Goal: Task Accomplishment & Management: Manage account settings

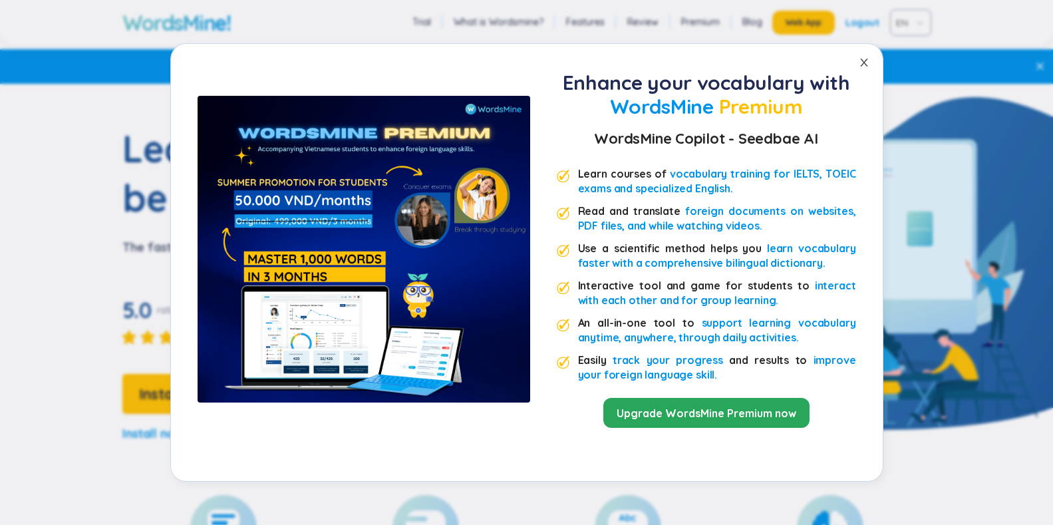
click at [864, 62] on icon "close" at bounding box center [863, 63] width 7 height 8
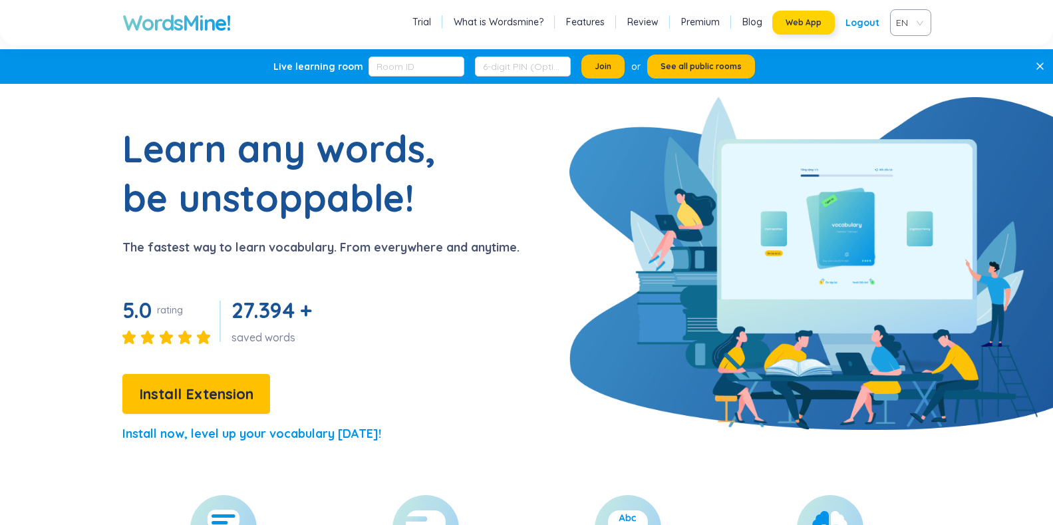
click at [793, 18] on span "Web App" at bounding box center [803, 22] width 36 height 11
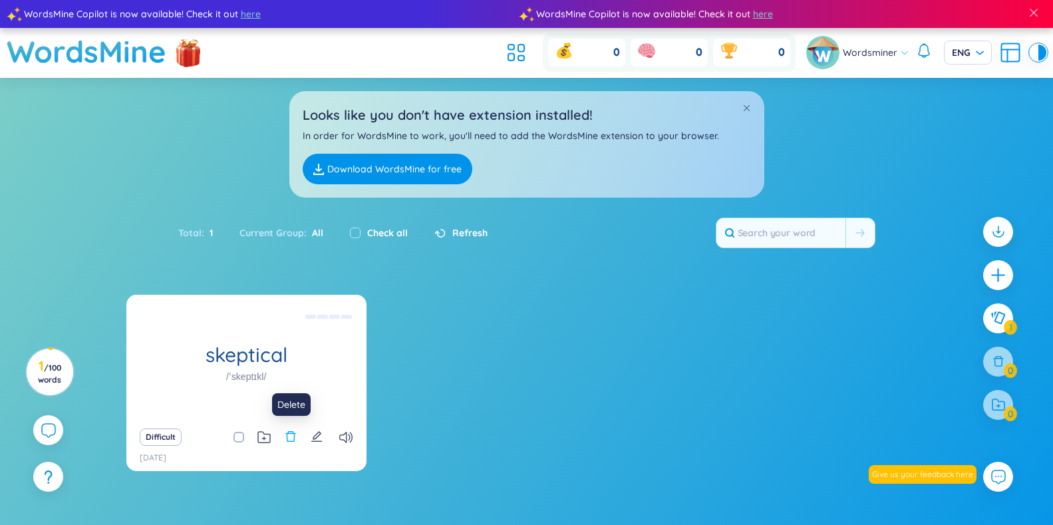
click at [294, 437] on icon "delete" at bounding box center [290, 436] width 10 height 11
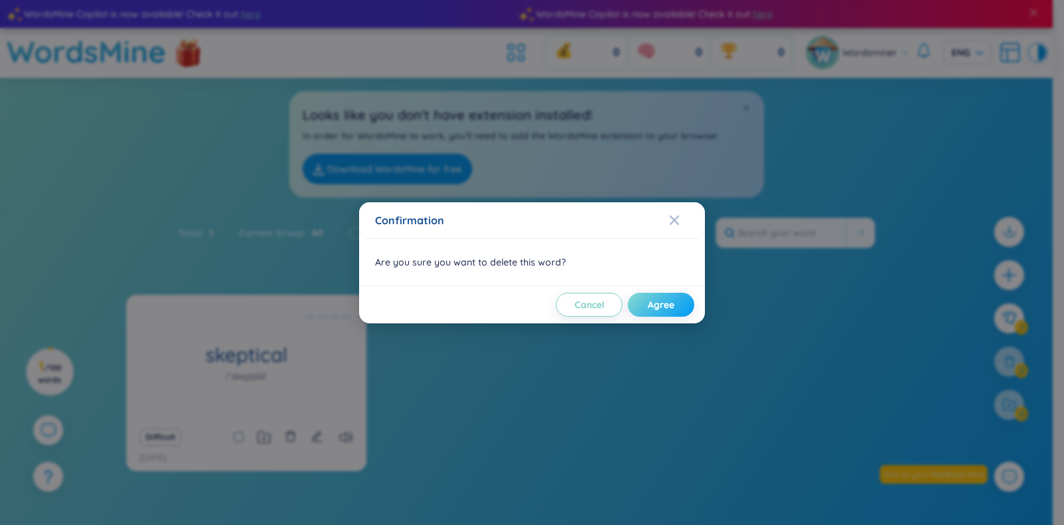
click at [679, 306] on button "Agree" at bounding box center [661, 305] width 66 height 24
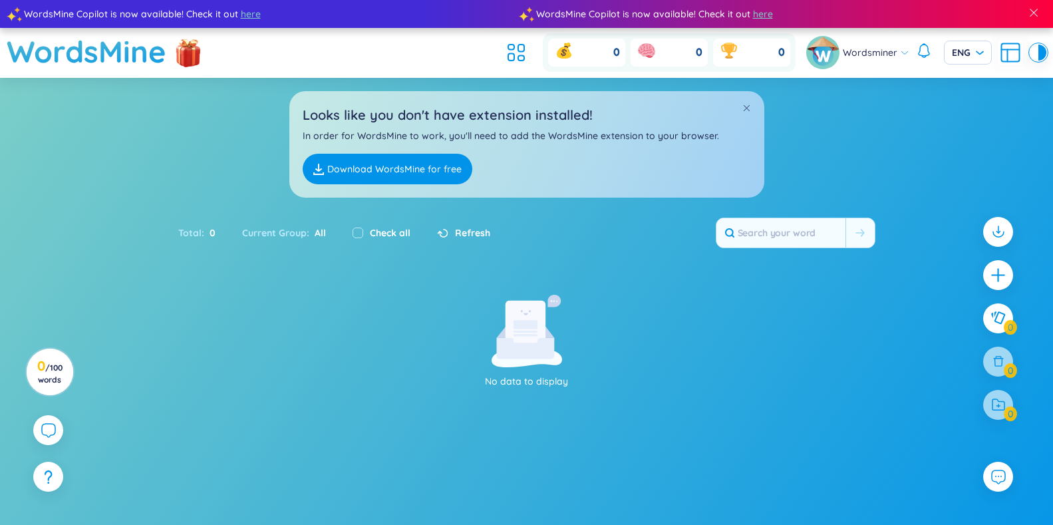
click at [991, 421] on div at bounding box center [997, 324] width 43 height 229
click at [991, 412] on div at bounding box center [998, 405] width 30 height 30
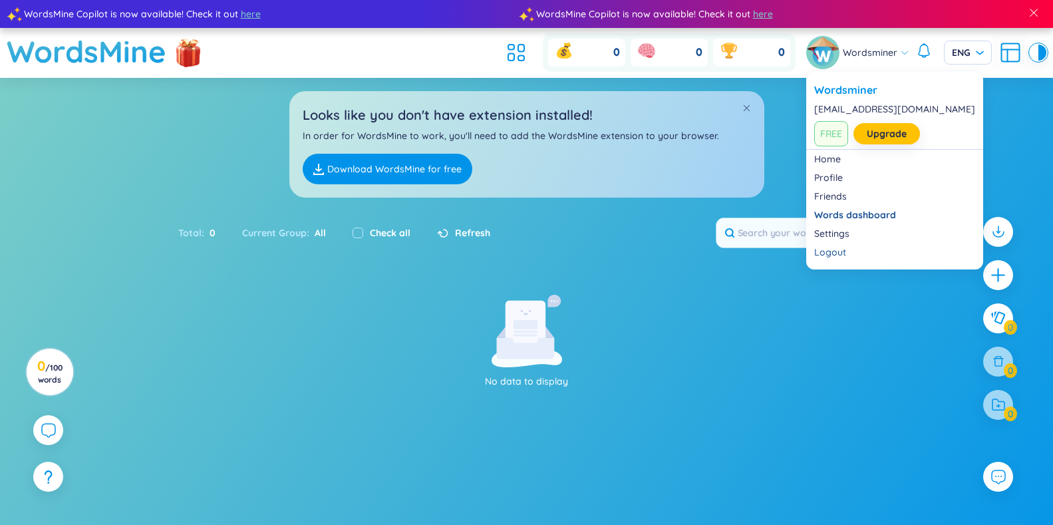
click at [876, 57] on span "Wordsminer" at bounding box center [870, 52] width 55 height 15
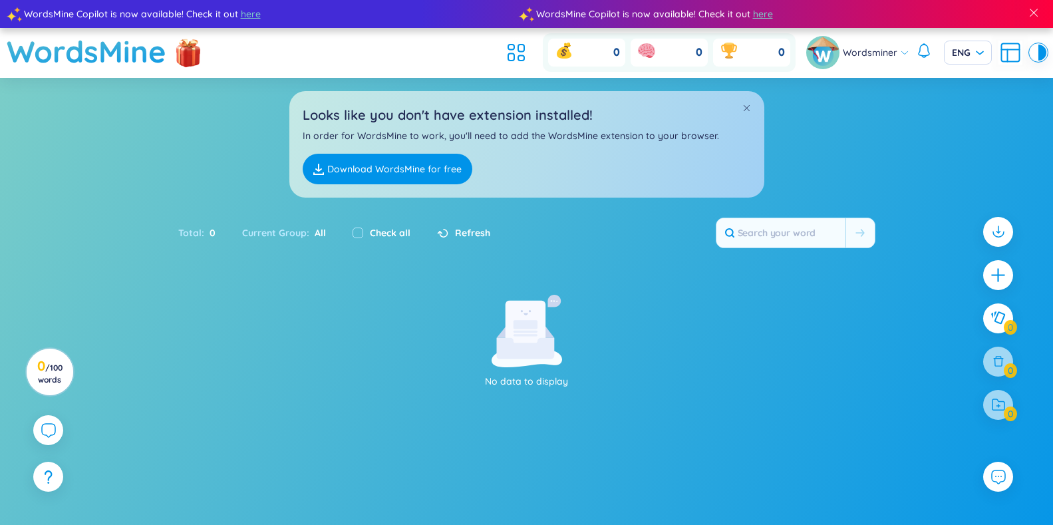
click at [855, 35] on div "0 0 0 Wordsminer ENG" at bounding box center [773, 52] width 545 height 39
click at [855, 45] on div "Wordsminer" at bounding box center [857, 52] width 103 height 33
click at [518, 49] on icon at bounding box center [521, 48] width 6 height 7
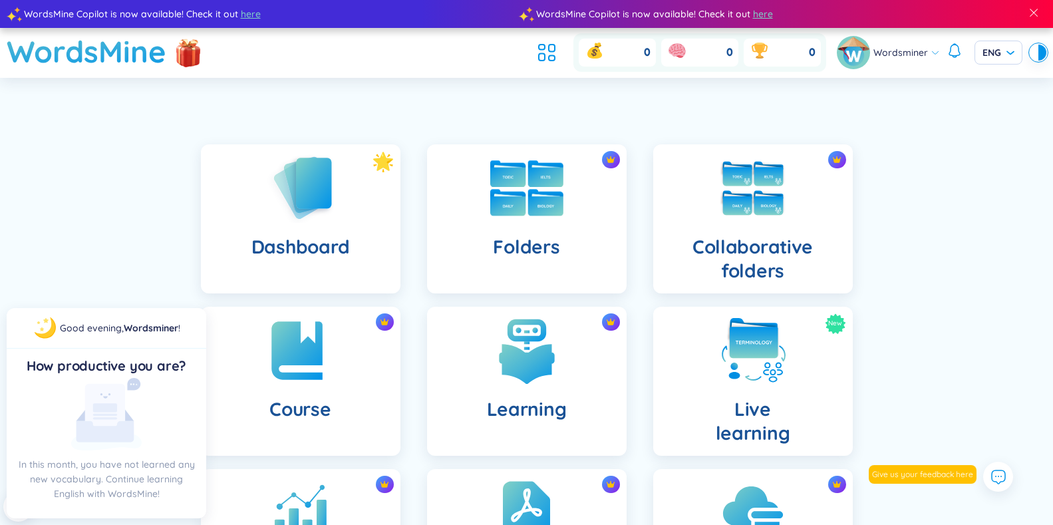
click at [465, 229] on div "Folders" at bounding box center [526, 218] width 199 height 149
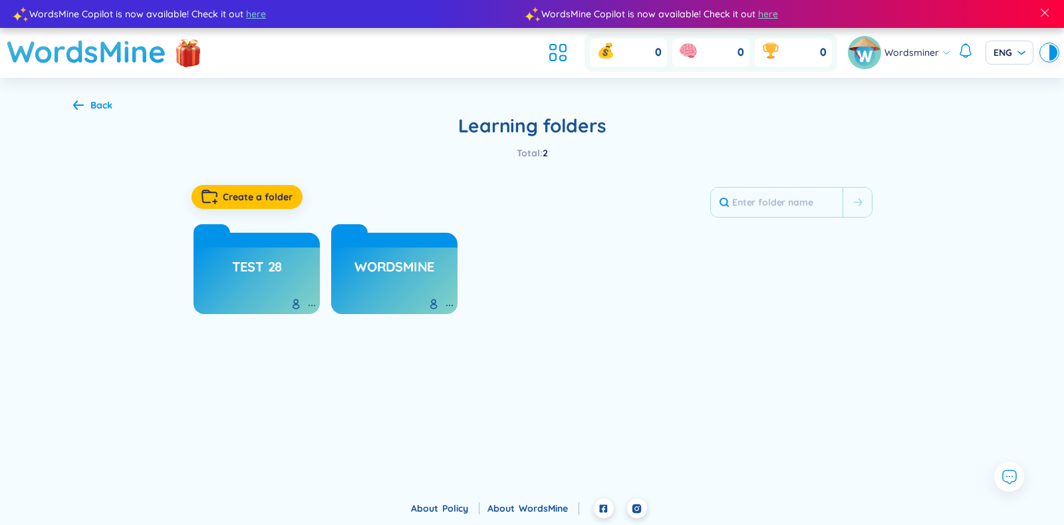
click at [289, 266] on div "Test 28" at bounding box center [257, 280] width 126 height 66
click at [277, 267] on h3 "Test 28" at bounding box center [257, 269] width 51 height 25
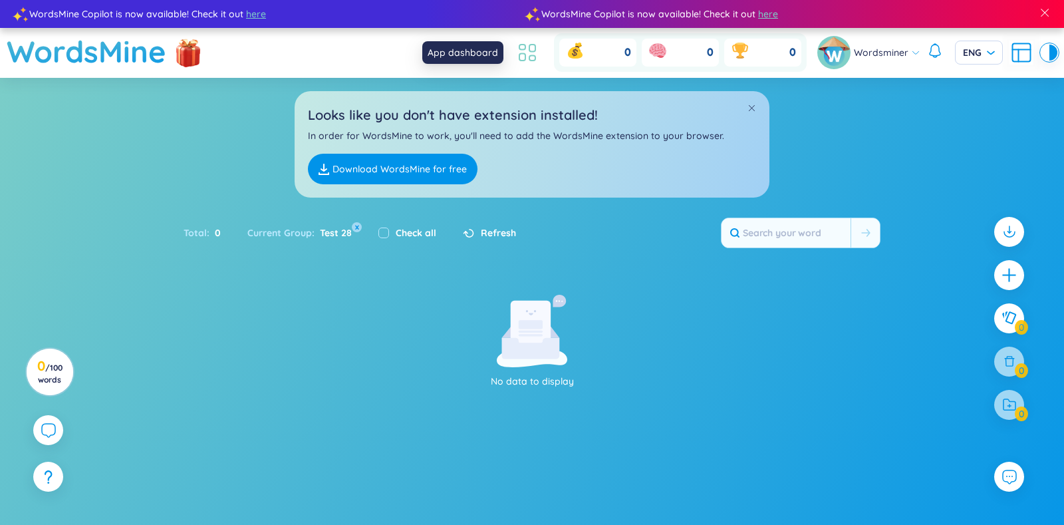
click at [530, 48] on icon at bounding box center [532, 48] width 6 height 7
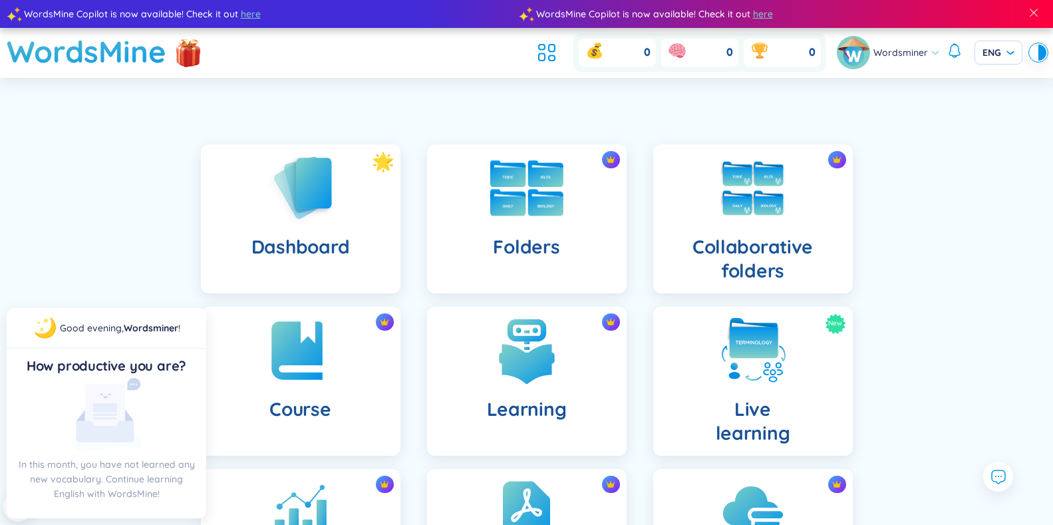
click at [517, 197] on img at bounding box center [526, 188] width 73 height 56
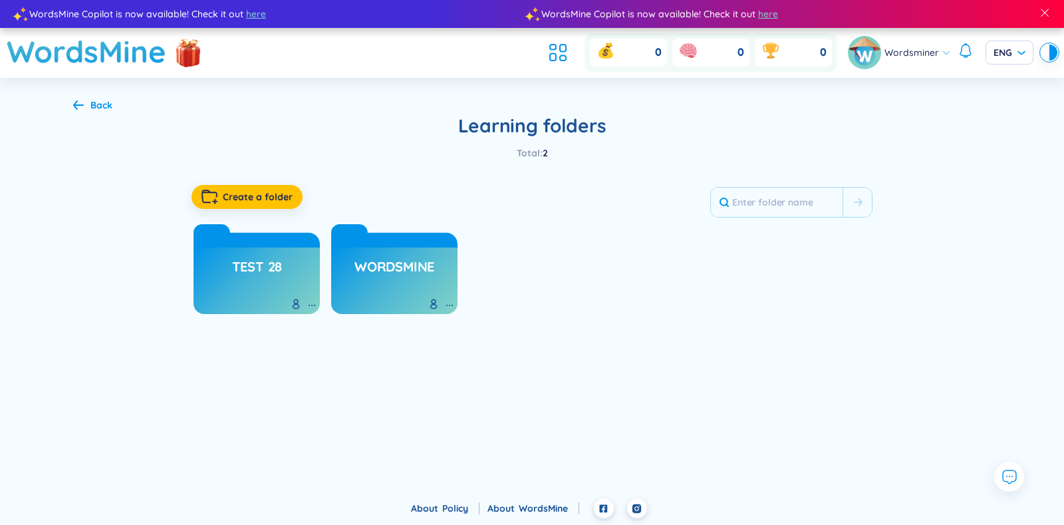
drag, startPoint x: 428, startPoint y: 273, endPoint x: 540, endPoint y: 340, distance: 130.9
drag, startPoint x: 540, startPoint y: 340, endPoint x: 449, endPoint y: 305, distance: 97.9
click at [449, 305] on icon at bounding box center [449, 305] width 11 height 11
click at [432, 360] on div "Delete folder" at bounding box center [426, 356] width 55 height 15
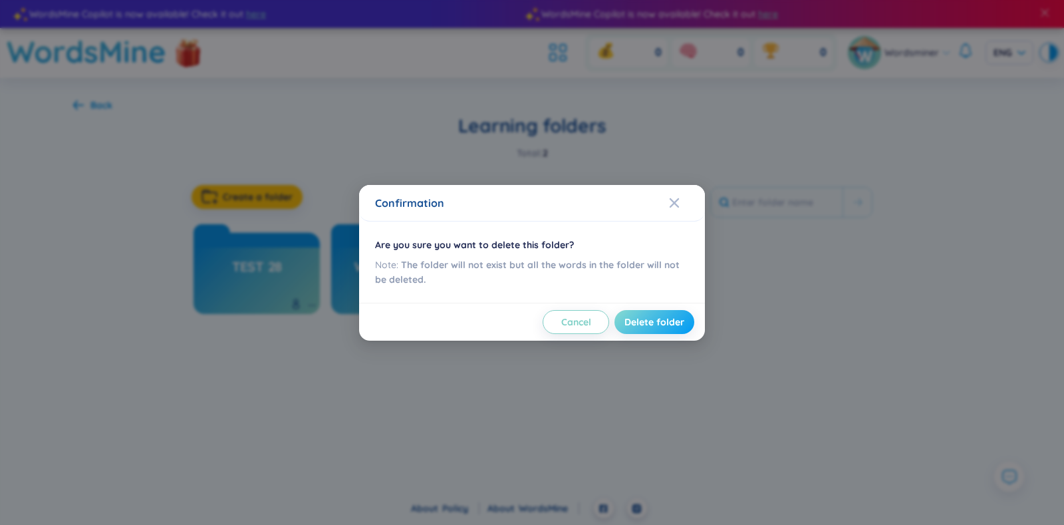
click at [629, 319] on span "Delete folder" at bounding box center [654, 321] width 60 height 13
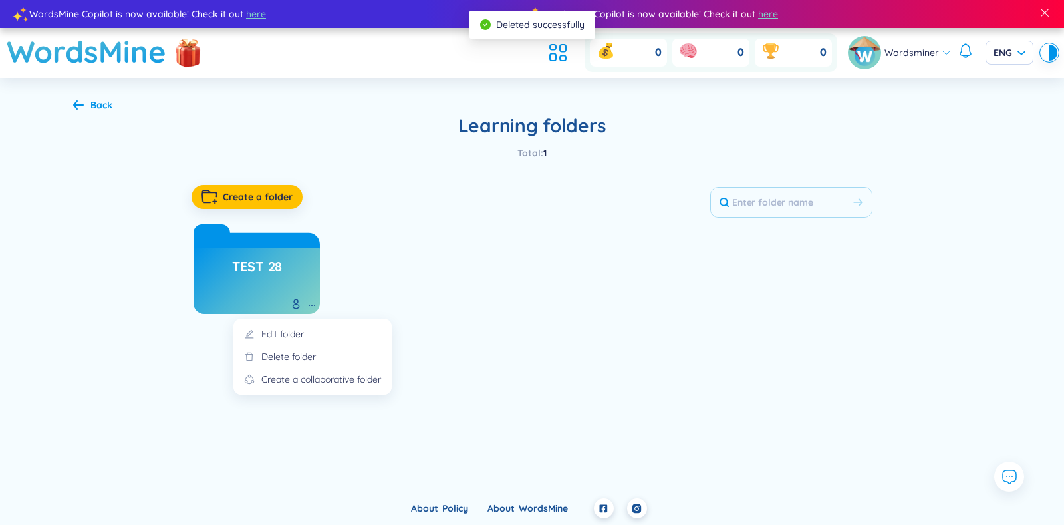
click at [313, 309] on icon at bounding box center [312, 305] width 11 height 11
click at [309, 351] on div "Delete folder" at bounding box center [288, 356] width 55 height 15
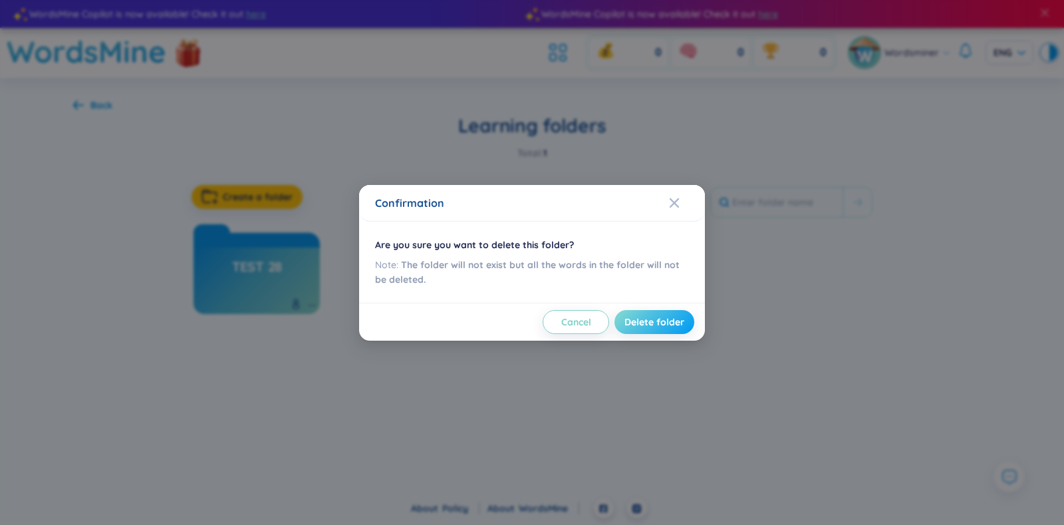
click at [653, 328] on span "Delete folder" at bounding box center [654, 321] width 60 height 13
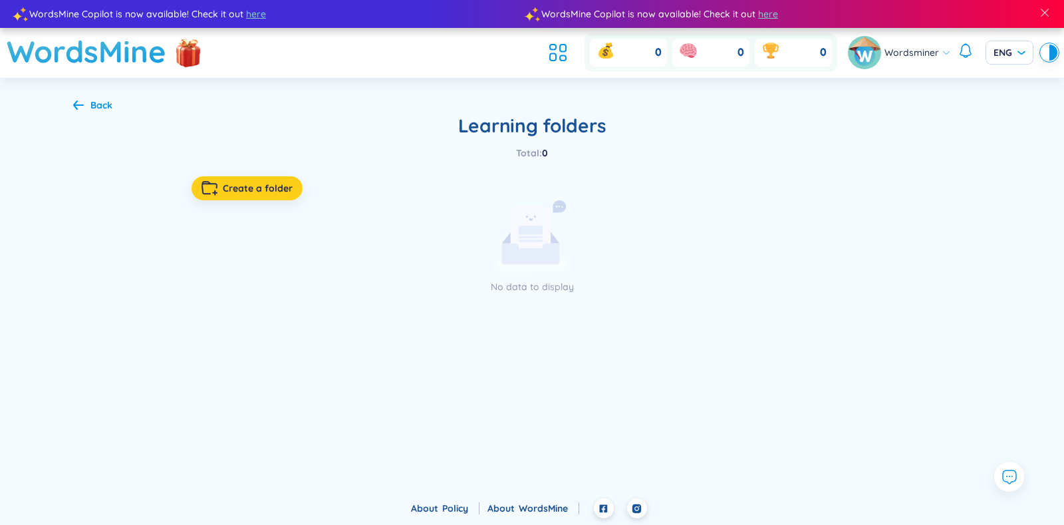
click at [265, 191] on span "Create a folder" at bounding box center [258, 188] width 70 height 13
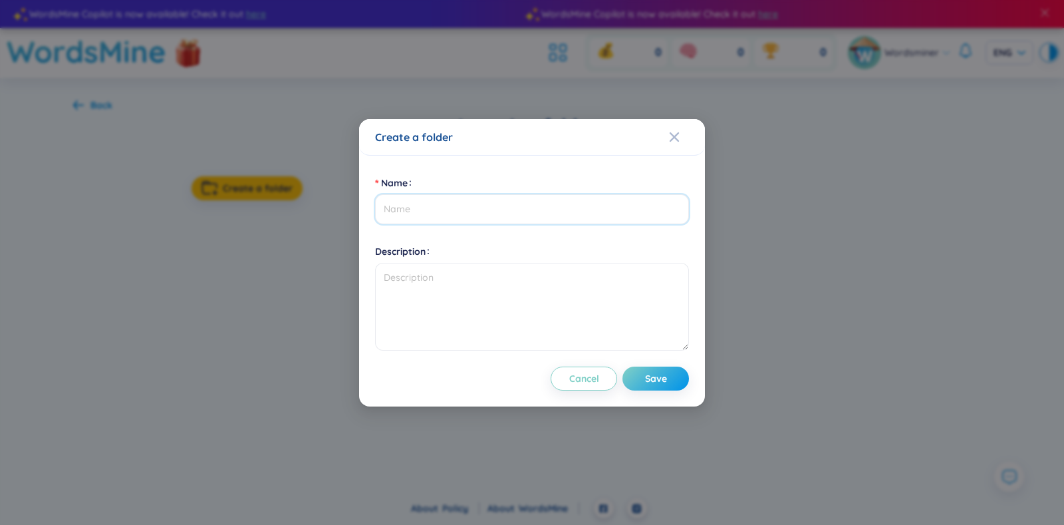
click at [418, 205] on input "Name" at bounding box center [532, 209] width 314 height 30
type input "destination C1 + C2"
click at [654, 380] on span "Save" at bounding box center [656, 378] width 22 height 13
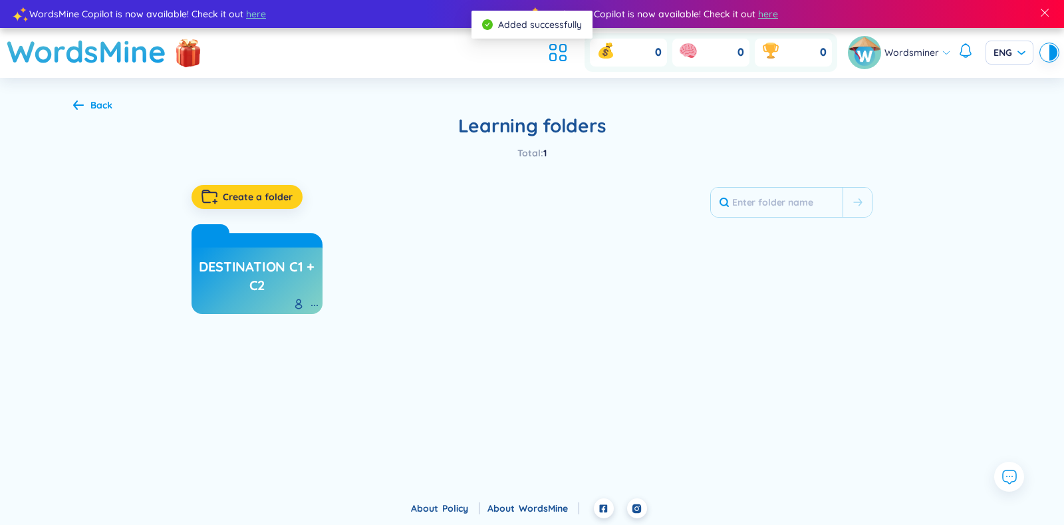
click at [271, 192] on span "Create a folder" at bounding box center [258, 196] width 70 height 13
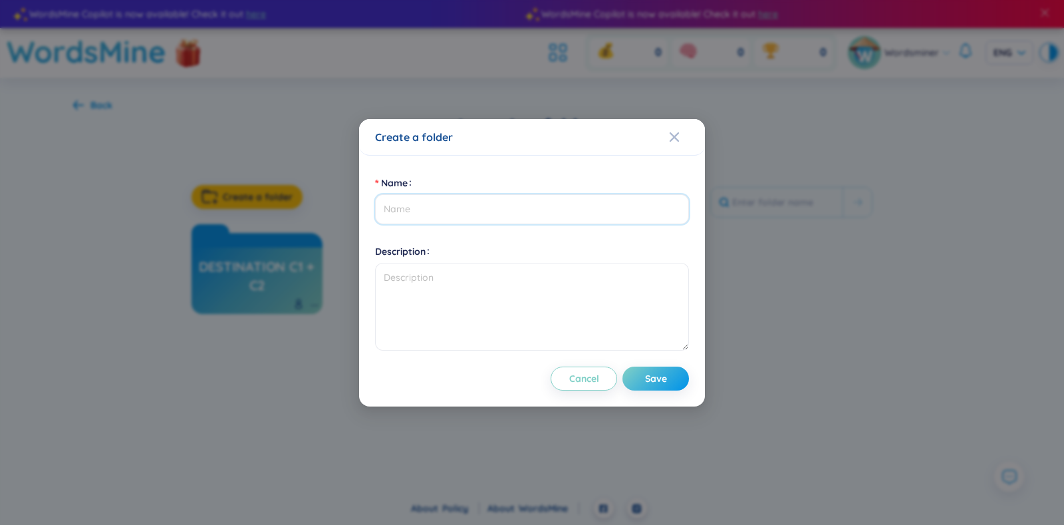
click at [400, 207] on input "Name" at bounding box center [532, 209] width 314 height 30
type input "D"
type input "destination b2"
click at [658, 379] on span "Save" at bounding box center [656, 378] width 22 height 13
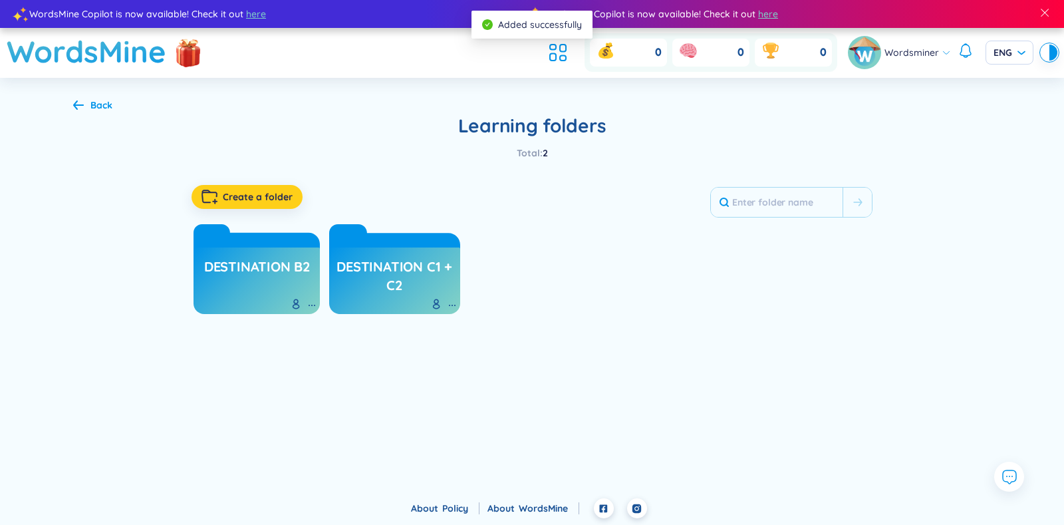
click at [285, 191] on span "Create a folder" at bounding box center [258, 196] width 70 height 13
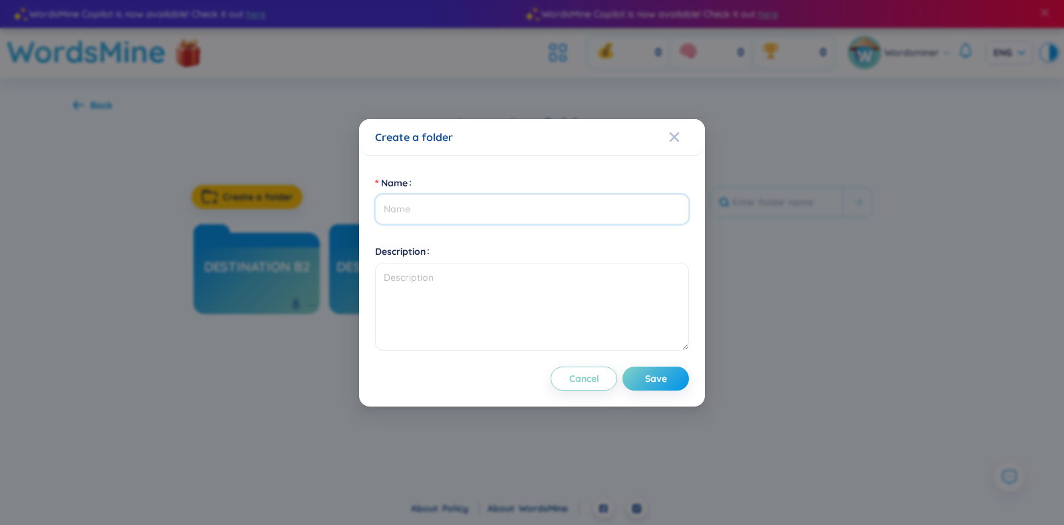
click at [407, 209] on input "Name" at bounding box center [532, 209] width 314 height 30
type input "eng collocation in use"
click at [647, 378] on span "Save" at bounding box center [656, 378] width 22 height 13
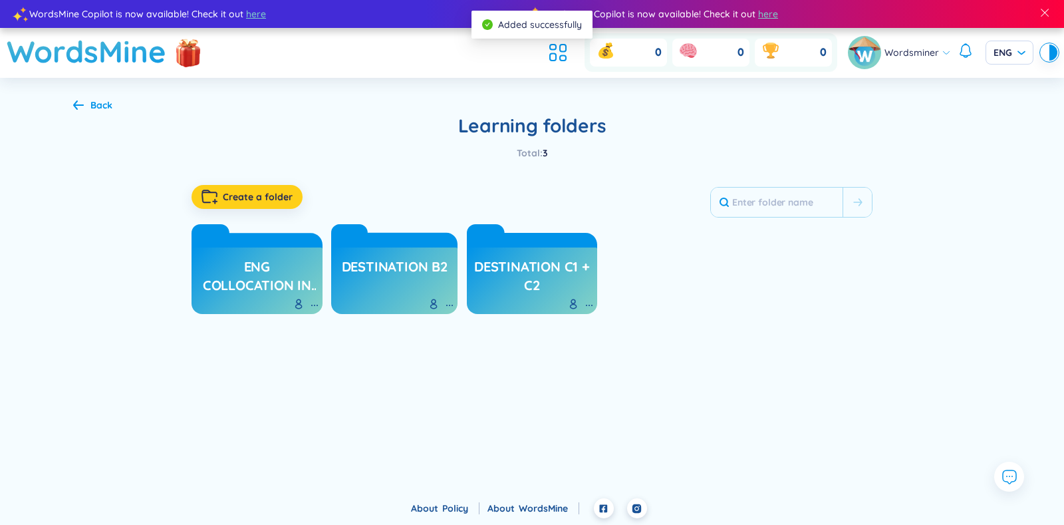
click at [285, 196] on span "Create a folder" at bounding box center [258, 196] width 70 height 13
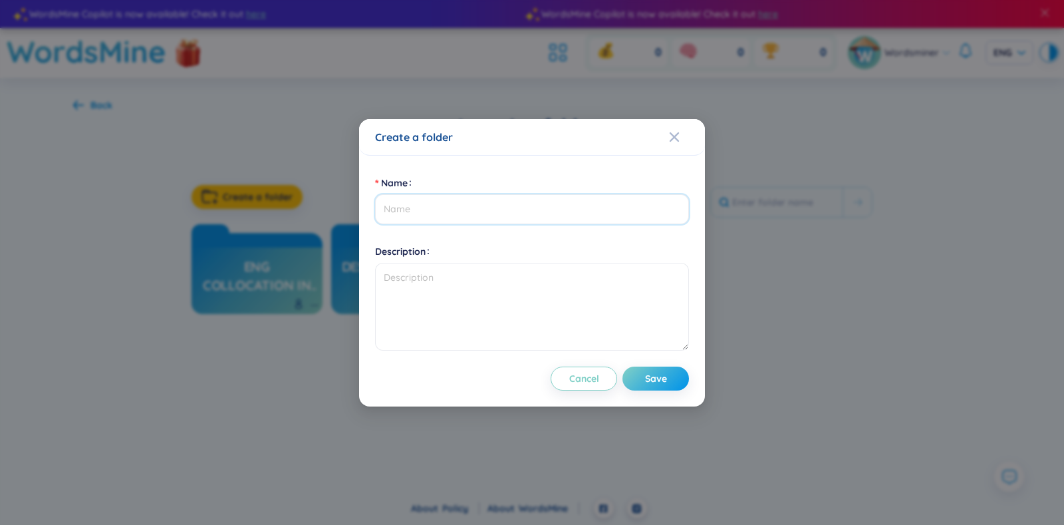
click at [405, 210] on input "Name" at bounding box center [532, 209] width 314 height 30
type input "vocab for ielts"
click at [638, 372] on button "Save" at bounding box center [655, 378] width 66 height 24
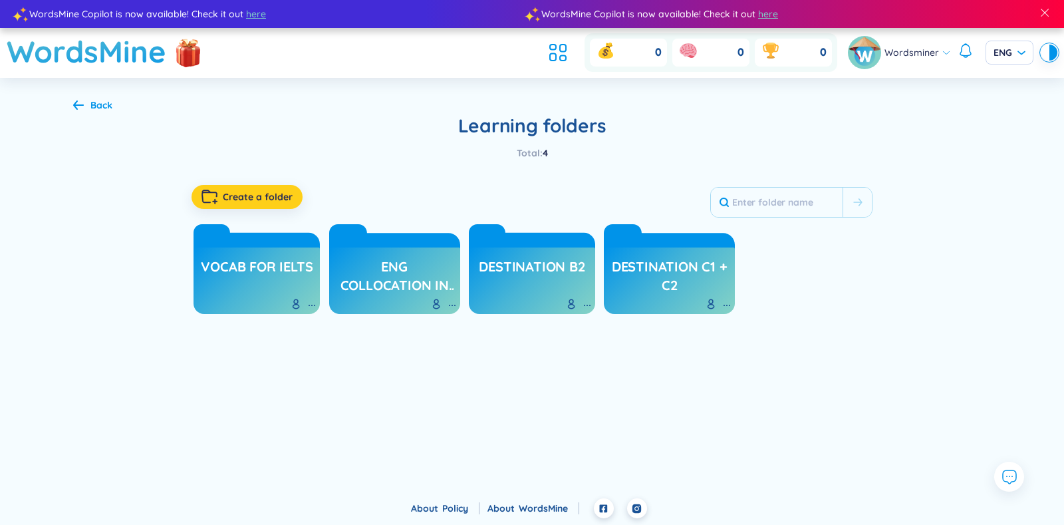
click at [281, 196] on span "Create a folder" at bounding box center [258, 196] width 70 height 13
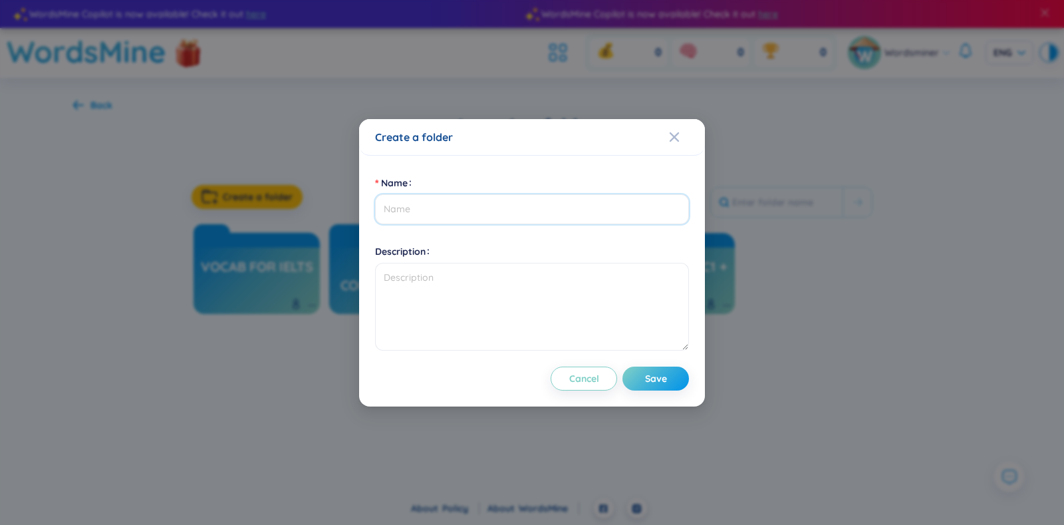
click at [402, 216] on input "Name" at bounding box center [532, 209] width 314 height 30
type input "vocab"
click at [650, 376] on span "Save" at bounding box center [656, 378] width 22 height 13
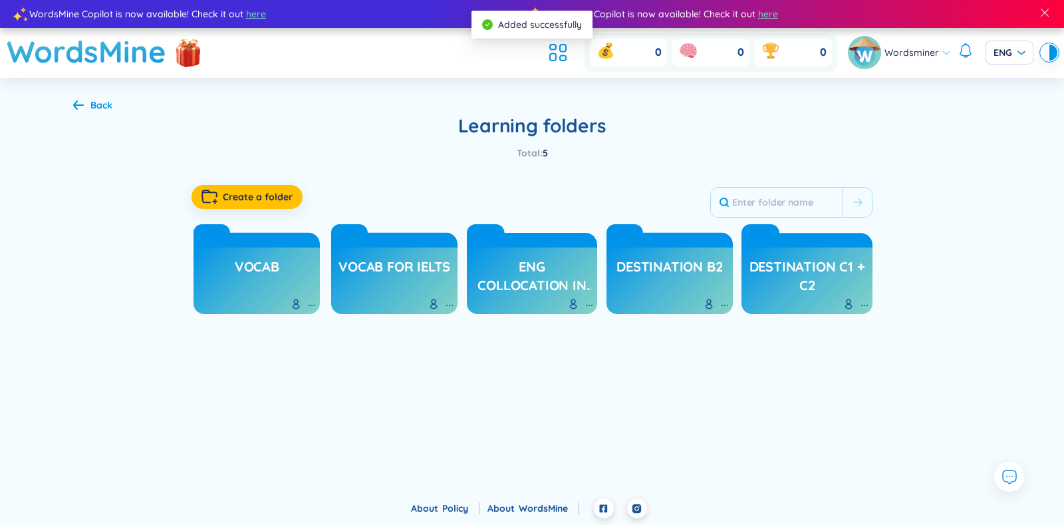
click at [614, 412] on div "WordsMine Copilot is now available! Check it out here WordsMine Copilot is now …" at bounding box center [532, 249] width 1064 height 498
click at [642, 436] on div "WordsMine Copilot is now available! Check it out here WordsMine Copilot is now …" at bounding box center [532, 249] width 1064 height 498
click at [224, 202] on span "Create a folder" at bounding box center [258, 196] width 70 height 13
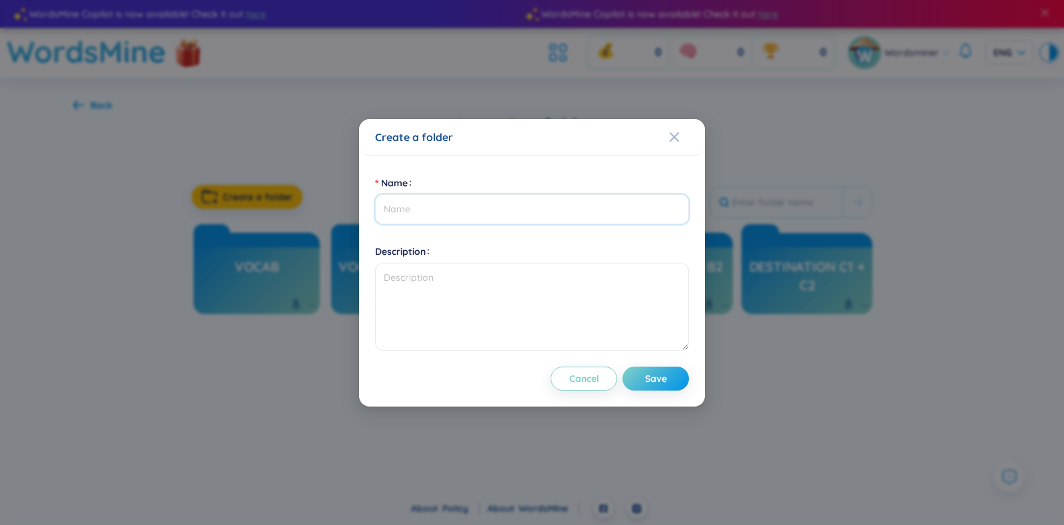
click at [410, 202] on input "Name" at bounding box center [532, 209] width 314 height 30
paste input "中国人"
type input "中国人"
click at [649, 376] on span "Save" at bounding box center [656, 378] width 22 height 13
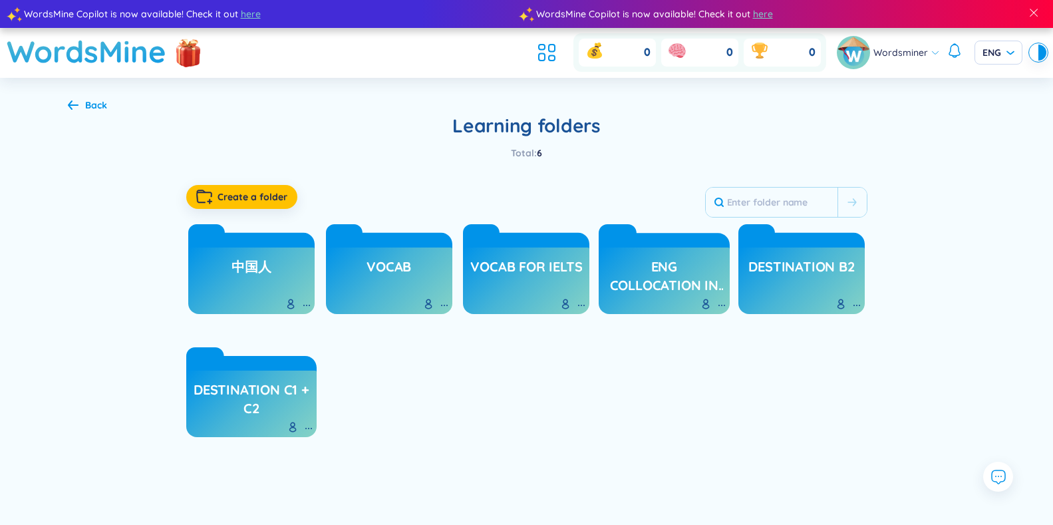
click at [1033, 53] on div at bounding box center [1034, 53] width 8 height 16
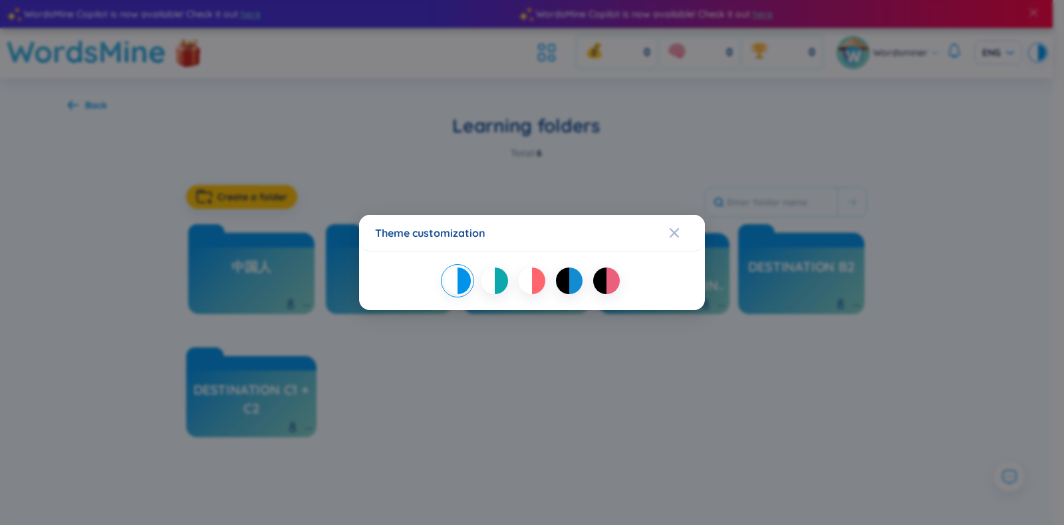
click at [594, 282] on div at bounding box center [599, 280] width 13 height 27
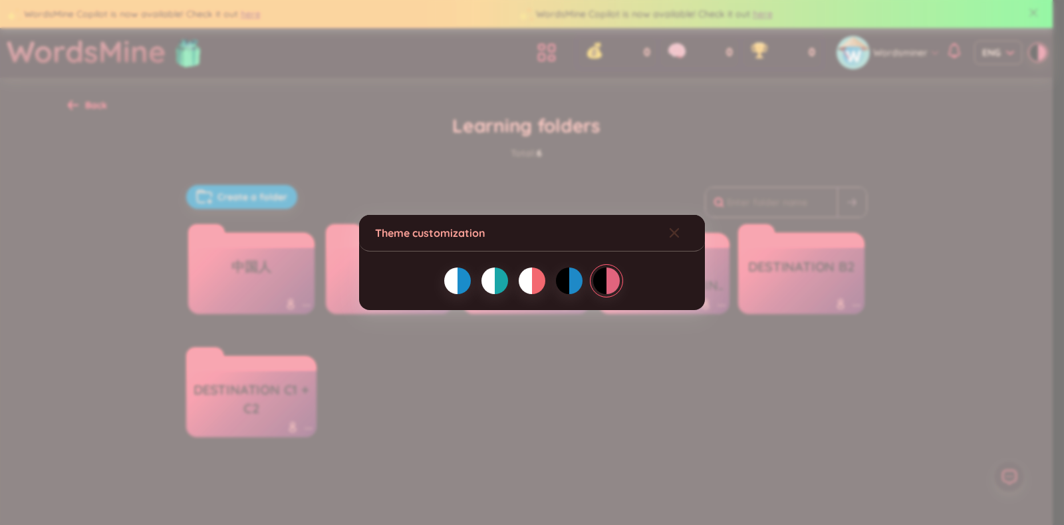
click at [676, 233] on icon "Close" at bounding box center [674, 232] width 11 height 11
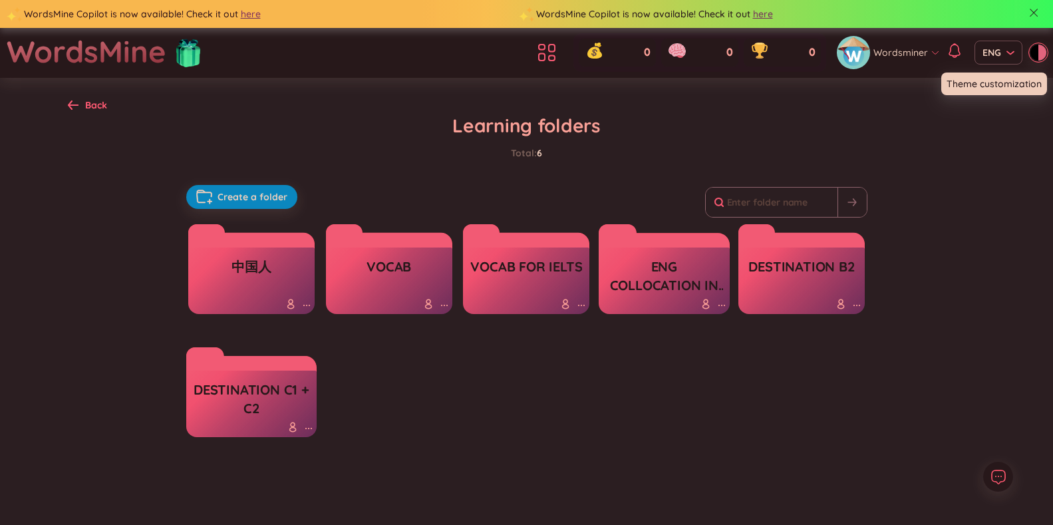
click at [1041, 51] on div at bounding box center [1042, 53] width 8 height 16
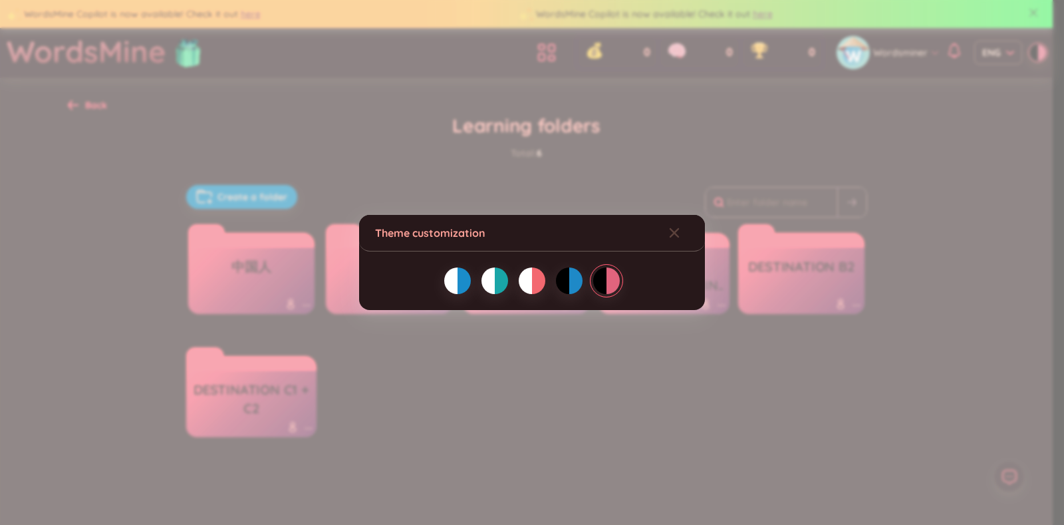
click at [484, 280] on div at bounding box center [487, 280] width 13 height 27
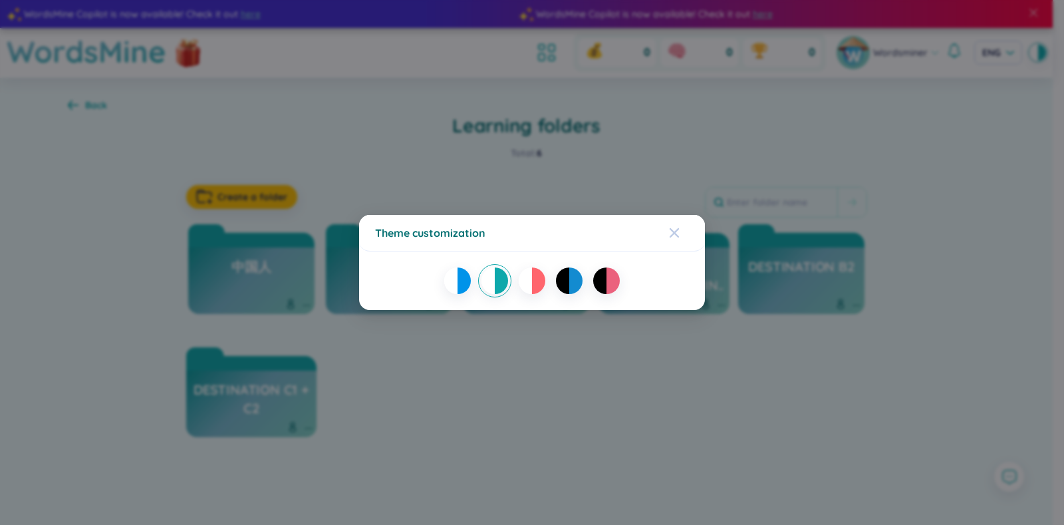
click at [678, 234] on icon "Close" at bounding box center [674, 232] width 11 height 11
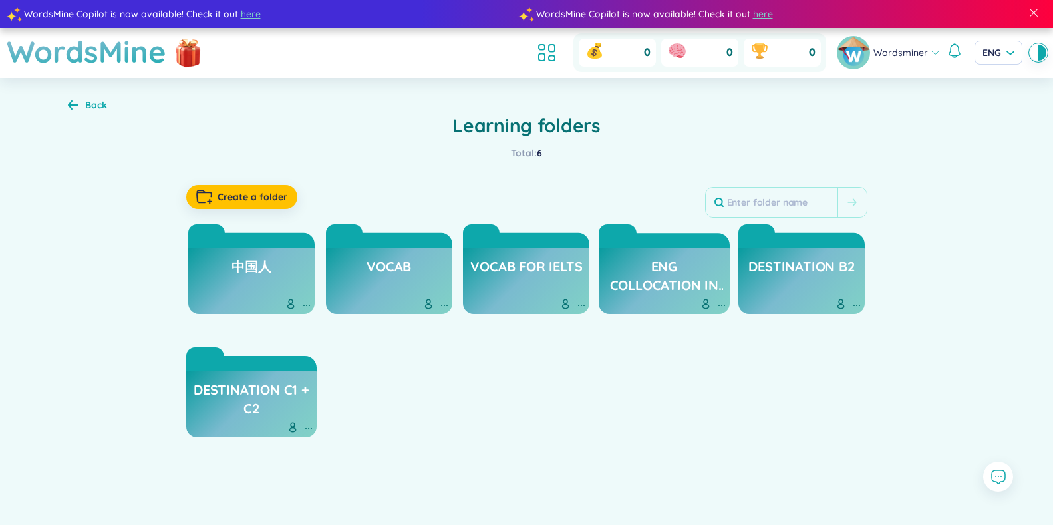
click at [1031, 52] on div at bounding box center [1034, 53] width 8 height 16
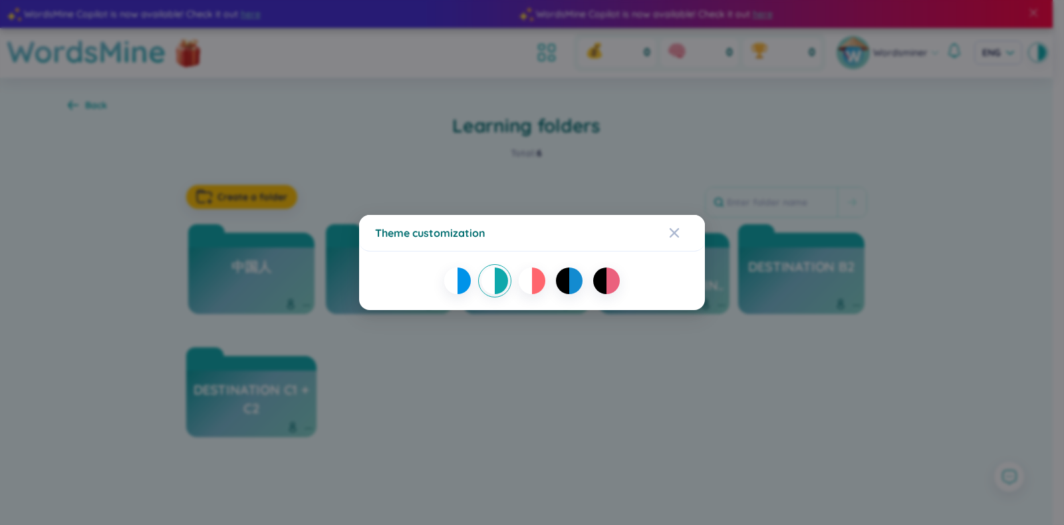
click at [454, 289] on div at bounding box center [450, 280] width 13 height 27
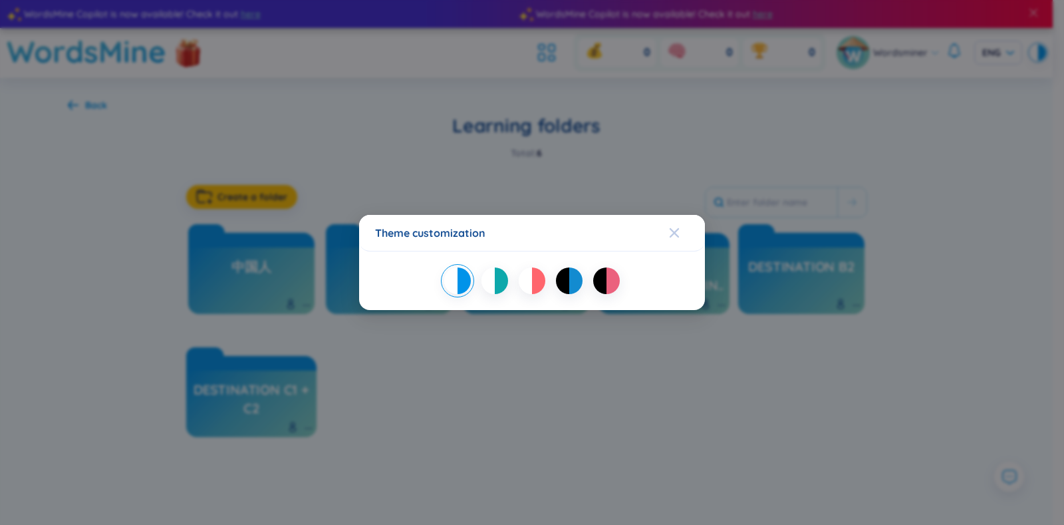
click at [670, 237] on icon "Close" at bounding box center [674, 232] width 9 height 9
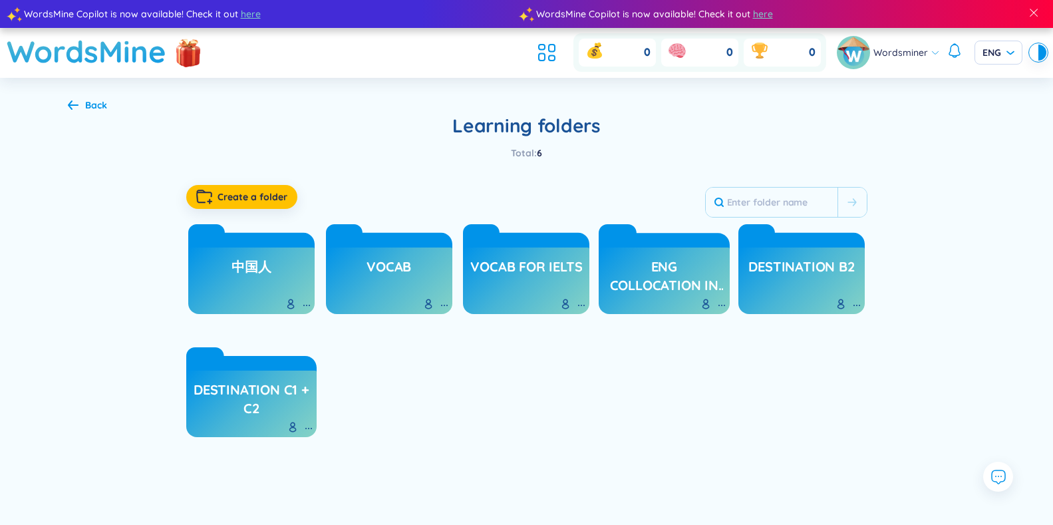
click at [76, 108] on icon at bounding box center [73, 105] width 11 height 10
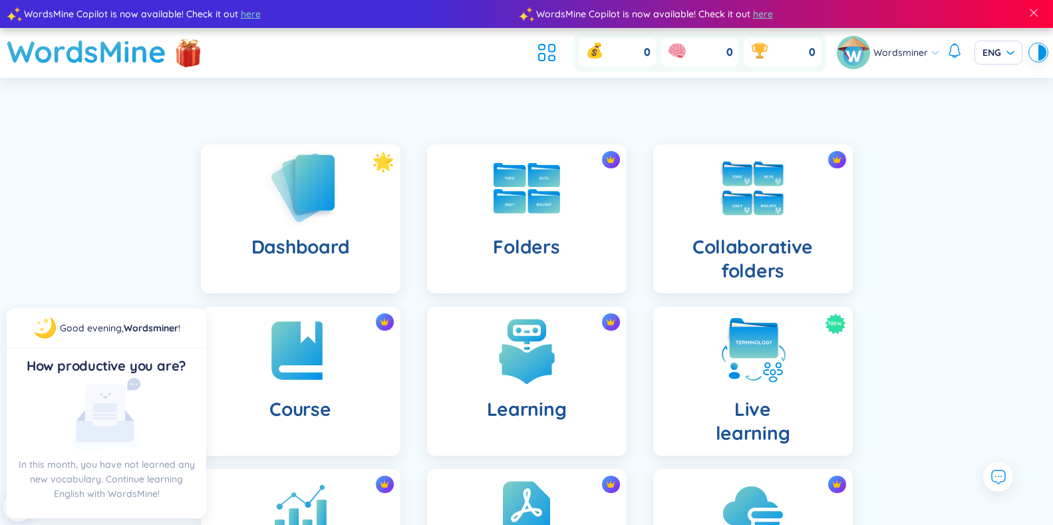
click at [277, 174] on img at bounding box center [300, 188] width 73 height 76
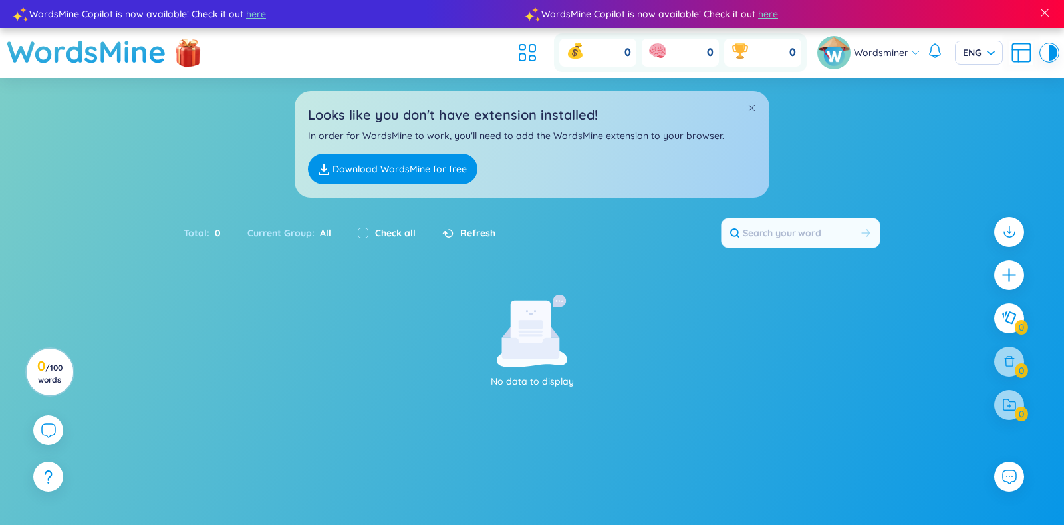
click at [319, 227] on span "All" at bounding box center [323, 233] width 17 height 12
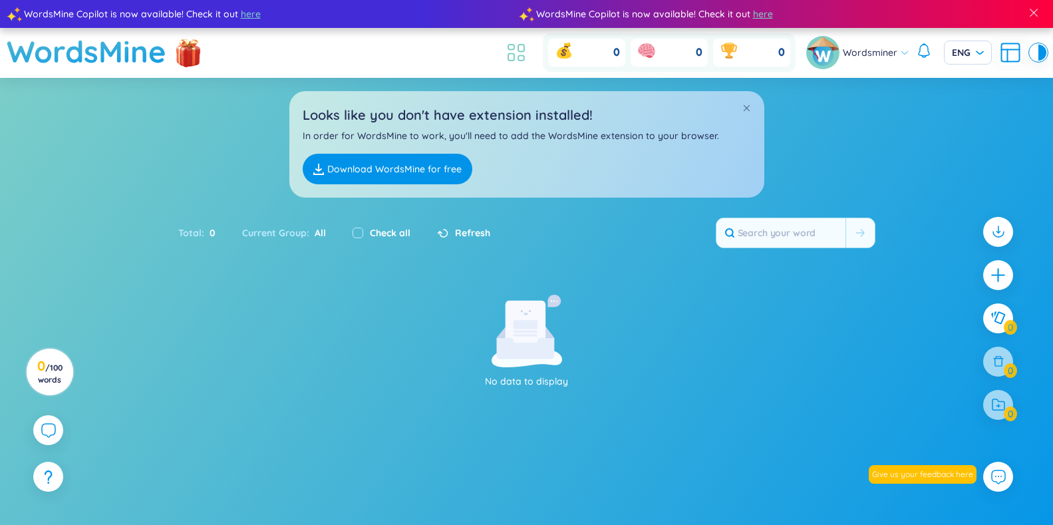
click at [505, 52] on icon at bounding box center [516, 53] width 24 height 24
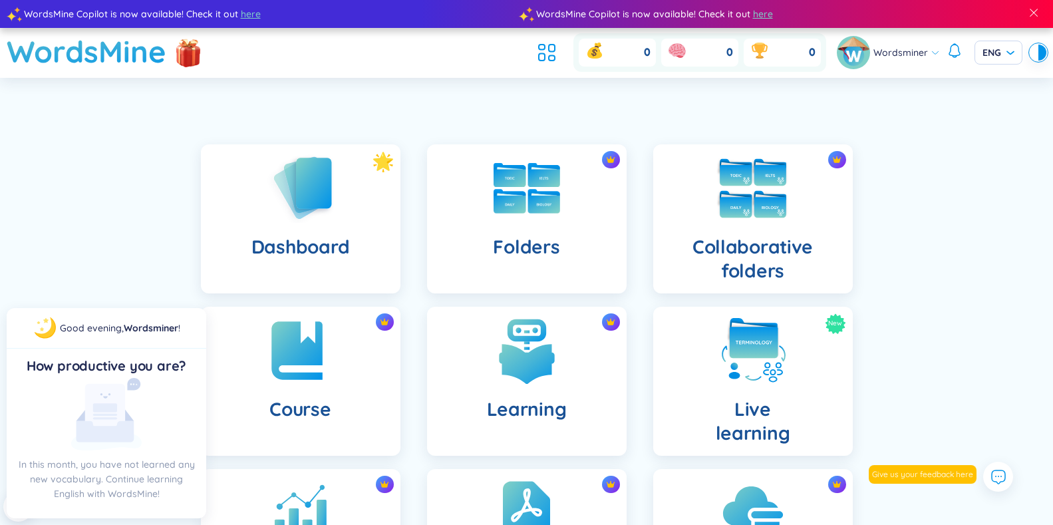
click at [765, 235] on h4 "Collaborative folders" at bounding box center [753, 259] width 178 height 48
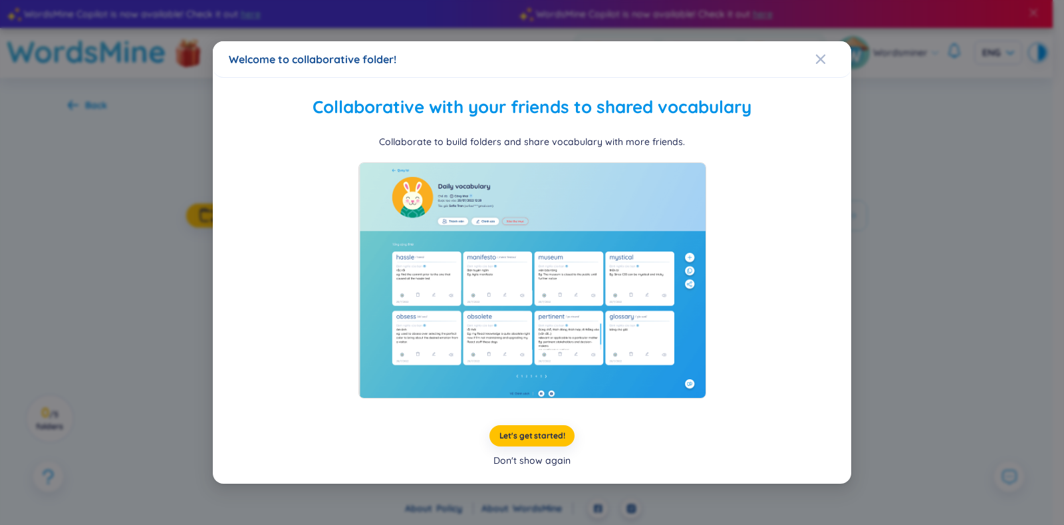
click at [559, 460] on div "Don't show again" at bounding box center [531, 460] width 77 height 15
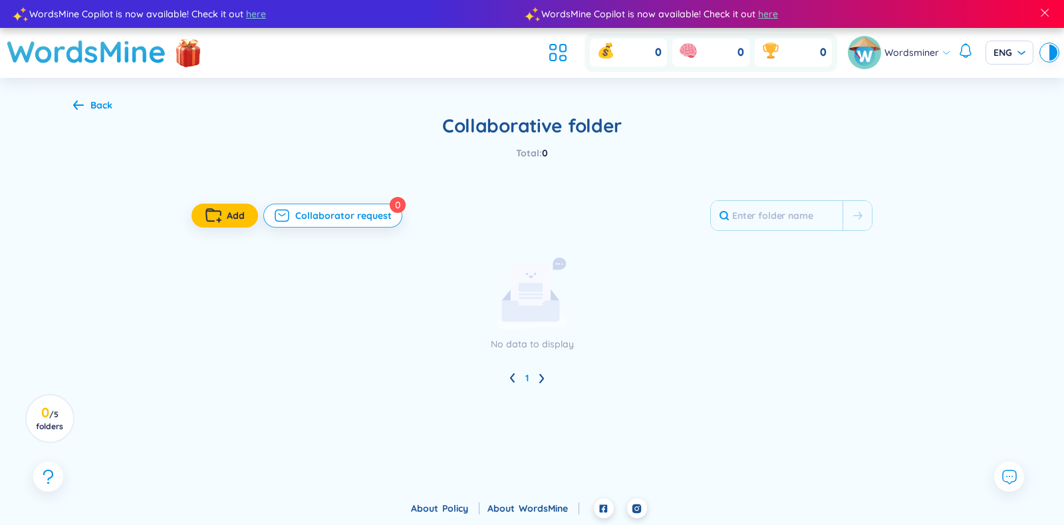
click at [96, 109] on div "Back" at bounding box center [101, 105] width 22 height 15
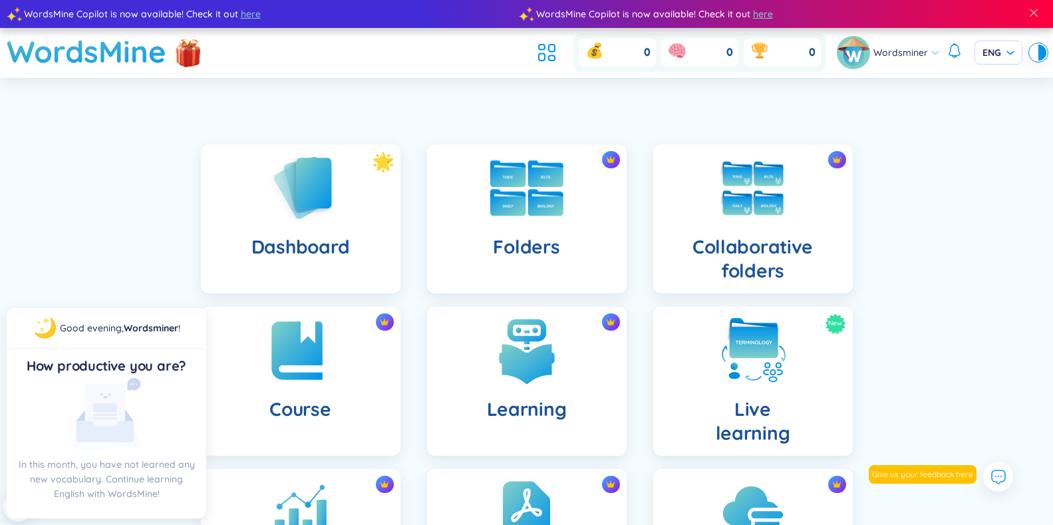
click at [538, 190] on img at bounding box center [526, 188] width 73 height 56
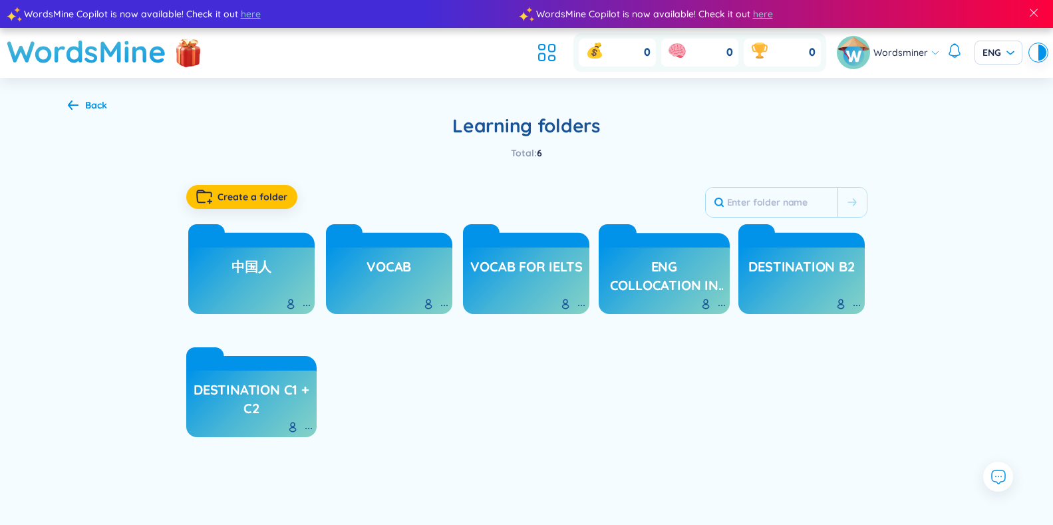
click at [283, 401] on h3 "destination C1 + C2" at bounding box center [252, 398] width 118 height 37
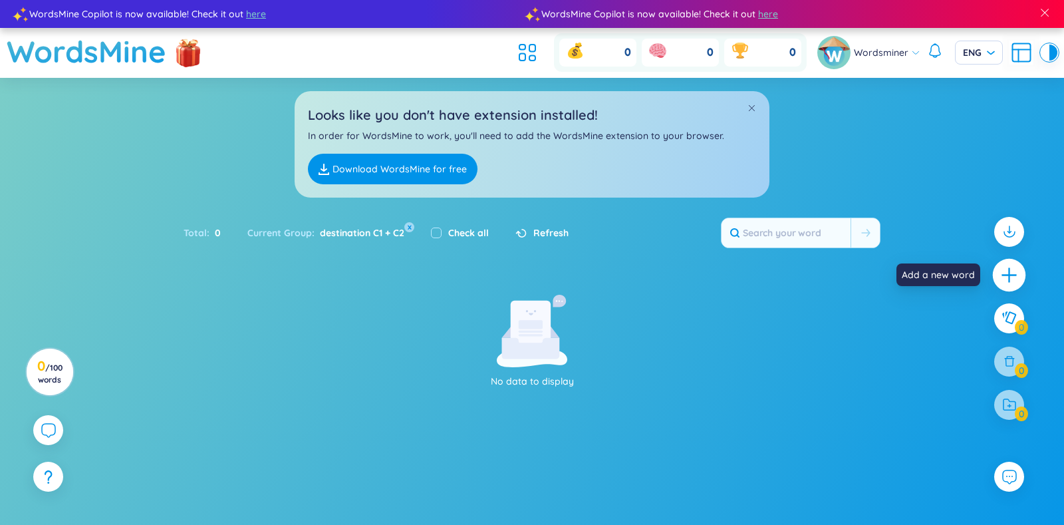
click at [1007, 279] on icon "plus" at bounding box center [1009, 274] width 19 height 19
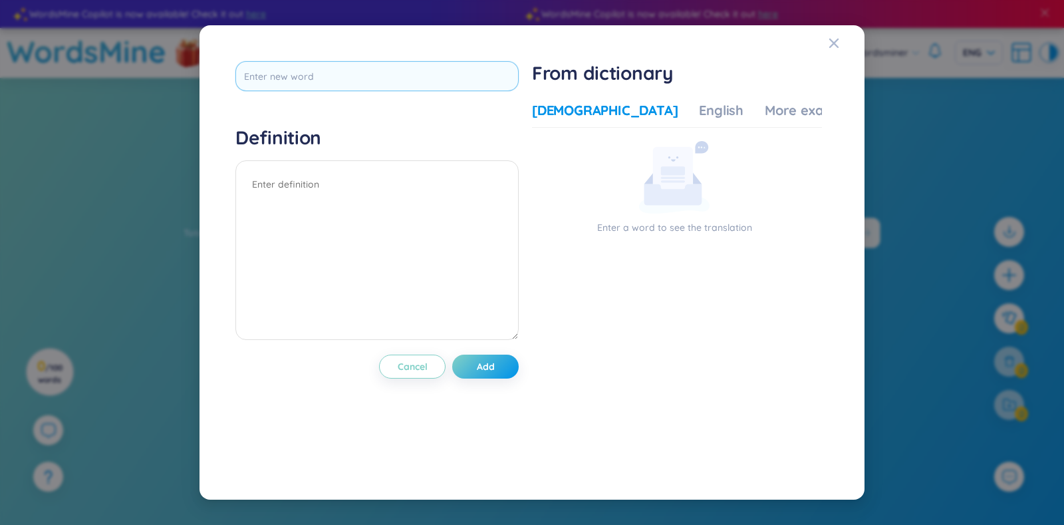
click at [298, 76] on input "text" at bounding box center [376, 76] width 283 height 30
type input "assess (v)"
click at [352, 223] on textarea at bounding box center [376, 250] width 283 height 180
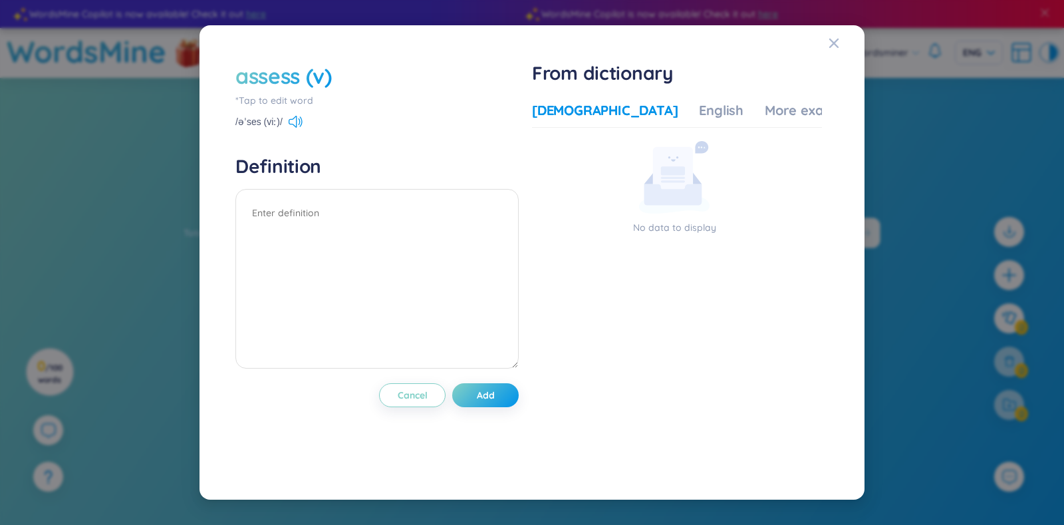
click at [286, 124] on div "/əˈses (viː)/" at bounding box center [268, 123] width 67 height 12
click at [291, 123] on icon at bounding box center [296, 122] width 14 height 12
click at [699, 112] on div "English" at bounding box center [721, 110] width 45 height 19
click at [765, 114] on div "More examples" at bounding box center [813, 110] width 96 height 19
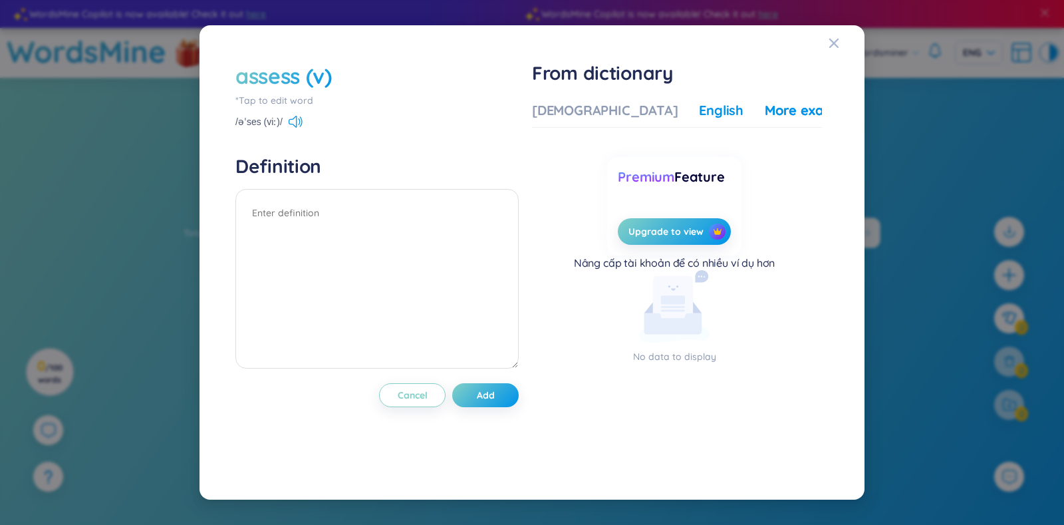
click at [699, 107] on div "English" at bounding box center [721, 110] width 45 height 19
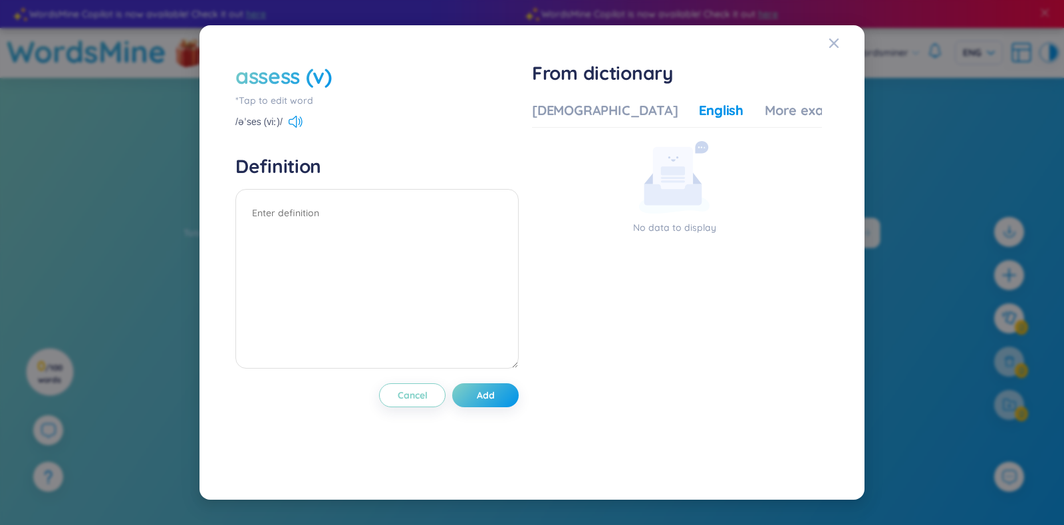
click at [678, 196] on icon at bounding box center [673, 194] width 58 height 21
click at [304, 243] on textarea "Before making a decision, the doctor needs to fully assess the patient’s condit…" at bounding box center [376, 279] width 283 height 180
click at [251, 215] on textarea "Before making a decision, the doctor needs to fully assess the patient’s condit…" at bounding box center [376, 279] width 283 height 180
click at [251, 211] on textarea "- Before making a decision, the doctor needs to fully assess the patient’s cond…" at bounding box center [376, 279] width 283 height 180
type textarea "- Before making a decision, the doctor needs to fully assess the patient’s cond…"
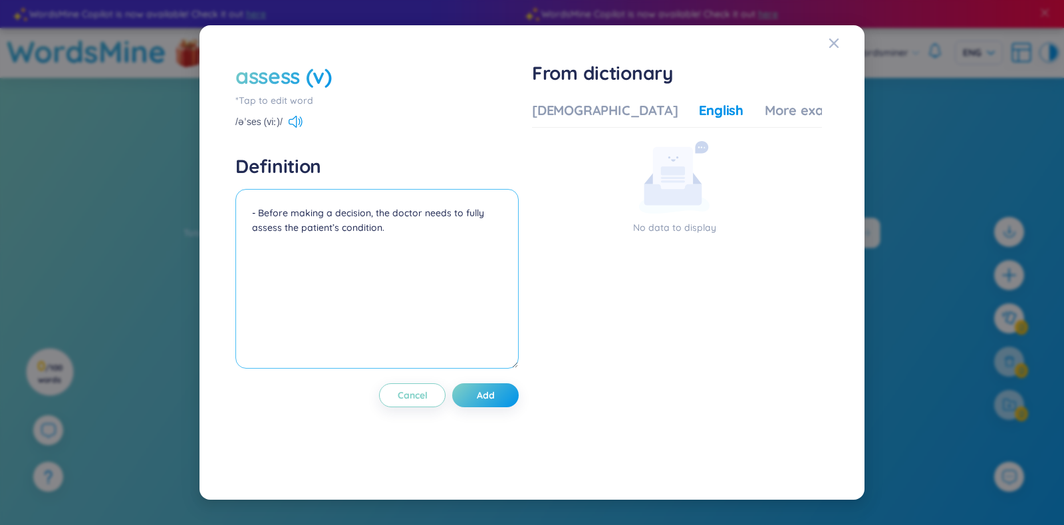
click at [282, 229] on textarea "- Before making a decision, the doctor needs to fully assess the patient’s cond…" at bounding box center [376, 279] width 283 height 180
click at [427, 231] on textarea "- Before making a decision, the doctor needs to fully .... the patient’s condit…" at bounding box center [376, 279] width 283 height 180
paste textarea "It is important to accurately assess the risks before starting a business."
click at [354, 230] on textarea "- Before making a decision, the doctor needs to fully .... the patient’s condit…" at bounding box center [376, 279] width 283 height 180
drag, startPoint x: 384, startPoint y: 245, endPoint x: 413, endPoint y: 241, distance: 29.4
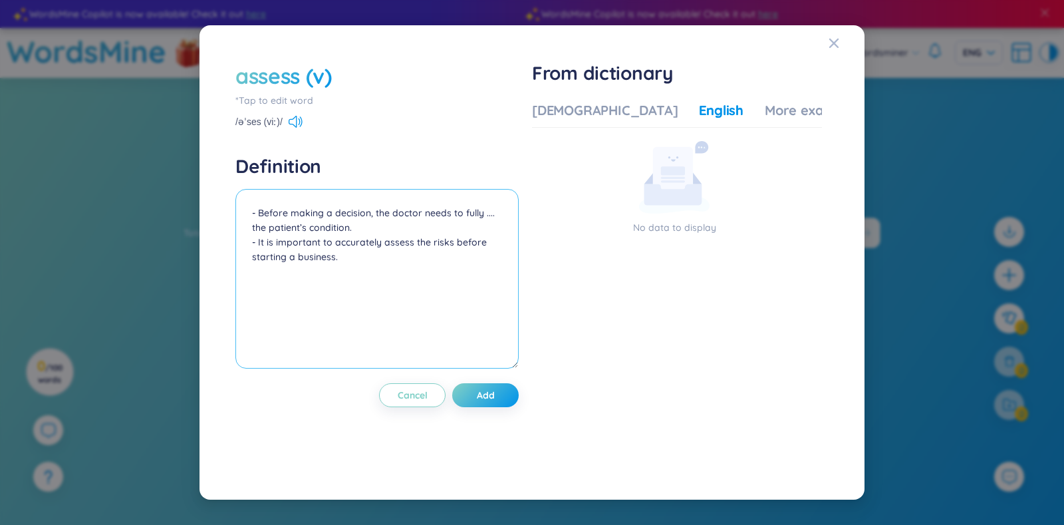
click at [413, 241] on textarea "- Before making a decision, the doctor needs to fully .... the patient’s condit…" at bounding box center [376, 279] width 283 height 180
click at [392, 269] on textarea "- Before making a decision, the doctor needs to fully .... the patient’s condit…" at bounding box center [376, 279] width 283 height 180
paste textarea "The interviewer could correctly assess the candidate’s strengths and weaknesses."
drag, startPoint x: 399, startPoint y: 267, endPoint x: 429, endPoint y: 273, distance: 30.5
click at [429, 273] on textarea "- Before making a decision, the doctor needs to fully .... the patient’s condit…" at bounding box center [376, 279] width 283 height 180
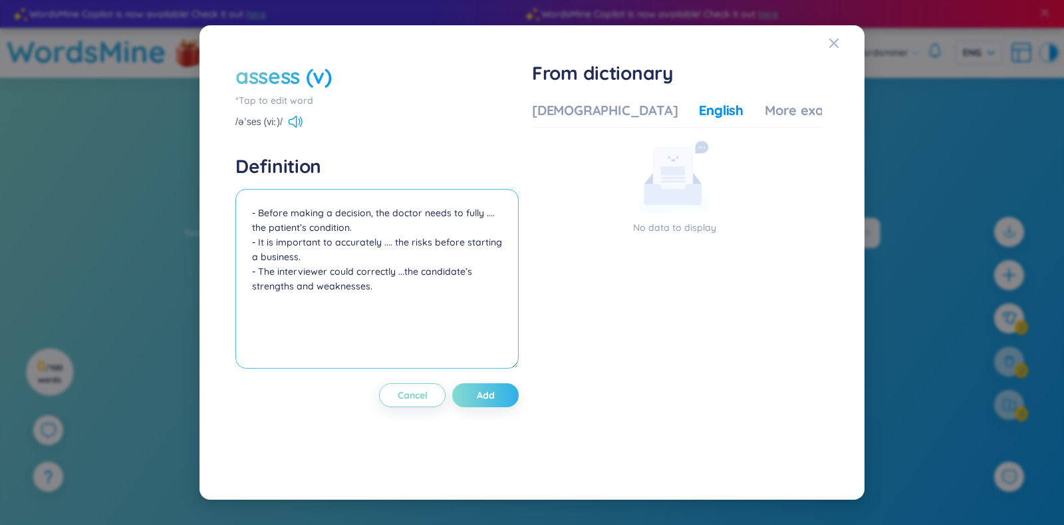
type textarea "- Before making a decision, the doctor needs to fully .... the patient’s condit…"
click at [480, 393] on span "Add" at bounding box center [486, 394] width 18 height 13
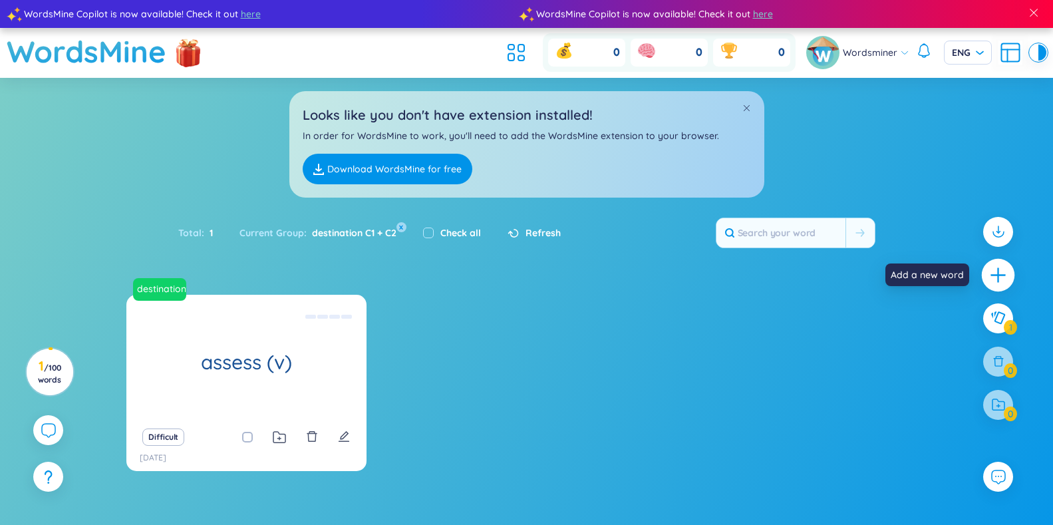
click at [1001, 272] on icon "plus" at bounding box center [998, 274] width 19 height 19
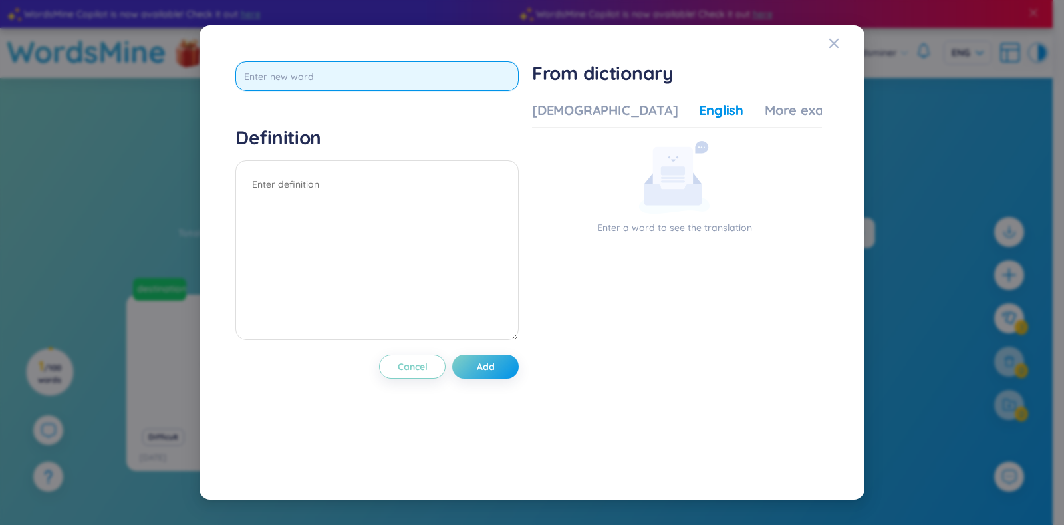
click at [319, 86] on input "text" at bounding box center [376, 76] width 283 height 30
type input "assume"
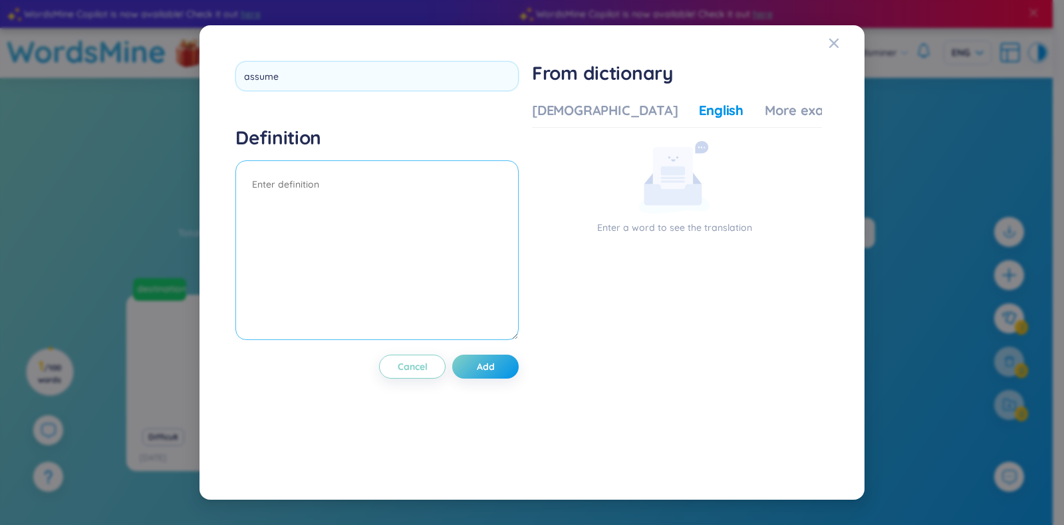
click at [378, 231] on textarea at bounding box center [376, 250] width 283 height 180
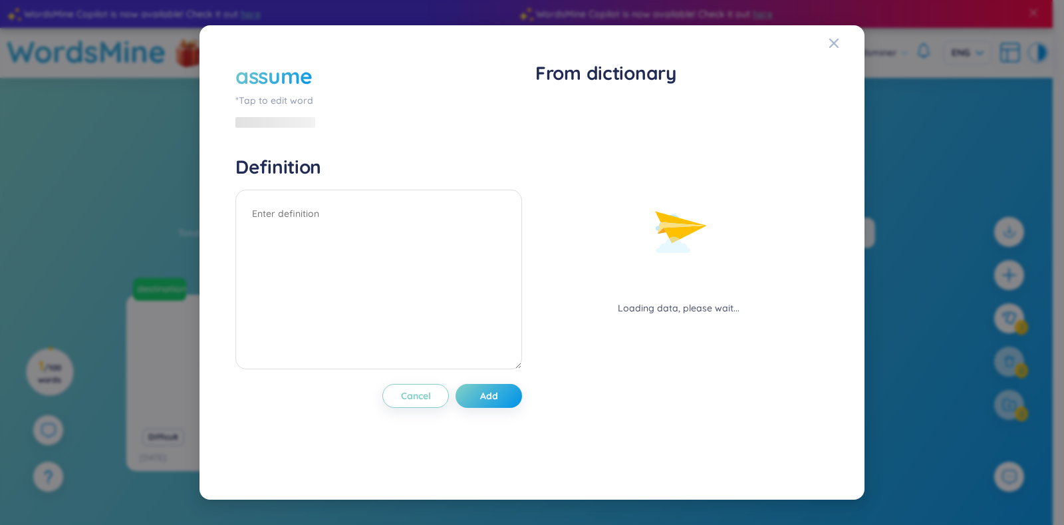
click at [304, 79] on div "assume" at bounding box center [273, 75] width 77 height 29
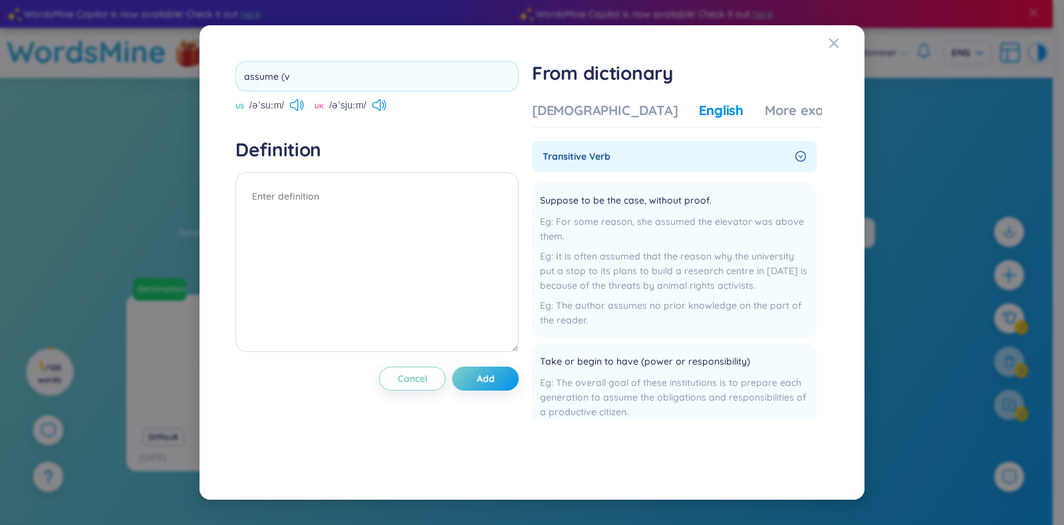
type input "assume (v)"
click at [342, 251] on textarea at bounding box center [376, 262] width 283 height 180
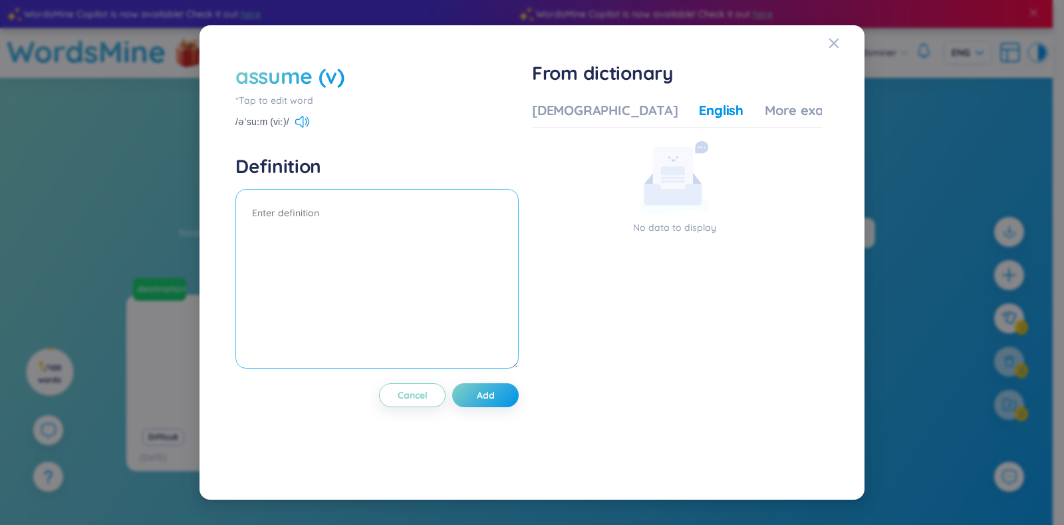
click at [398, 209] on textarea at bounding box center [376, 279] width 283 height 180
paste textarea "You would naturally assume that more hours of study means better results, but t…"
drag, startPoint x: 381, startPoint y: 214, endPoint x: 348, endPoint y: 214, distance: 32.6
click at [348, 214] on textarea "- You would naturally assume that more hours of study means better results, but…" at bounding box center [376, 279] width 283 height 180
click at [462, 227] on textarea "- You would naturally .... that more hours of study means better results, but t…" at bounding box center [376, 279] width 283 height 180
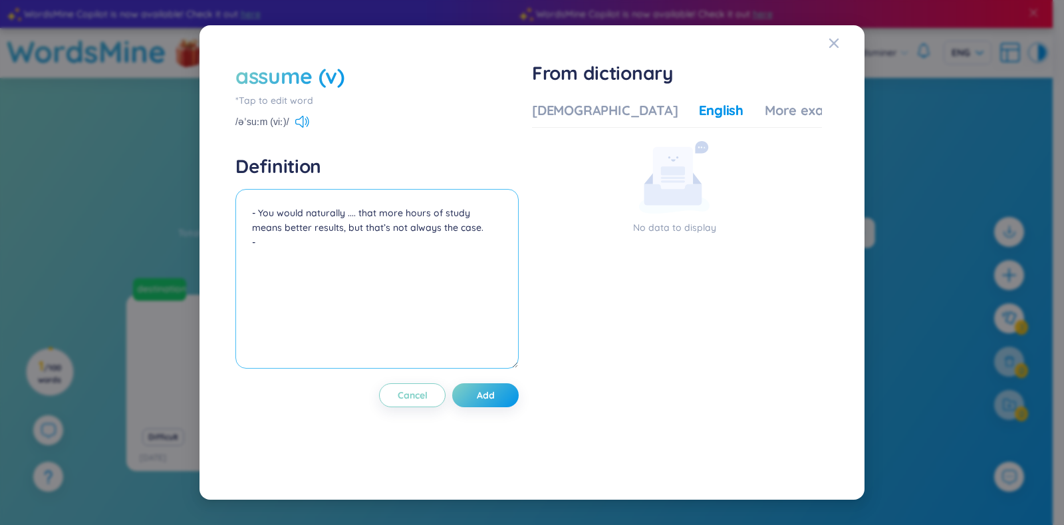
paste textarea "People automatically assume I’m quiet, but I’m not."
drag, startPoint x: 352, startPoint y: 241, endPoint x: 387, endPoint y: 240, distance: 34.6
click at [387, 240] on textarea "- You would naturally .... that more hours of study means better results, but t…" at bounding box center [376, 279] width 283 height 180
click at [465, 245] on textarea "- You would naturally .... that more hours of study means better results, but t…" at bounding box center [376, 279] width 283 height 180
type textarea "- You would naturally .... that more hours of study means better results, but t…"
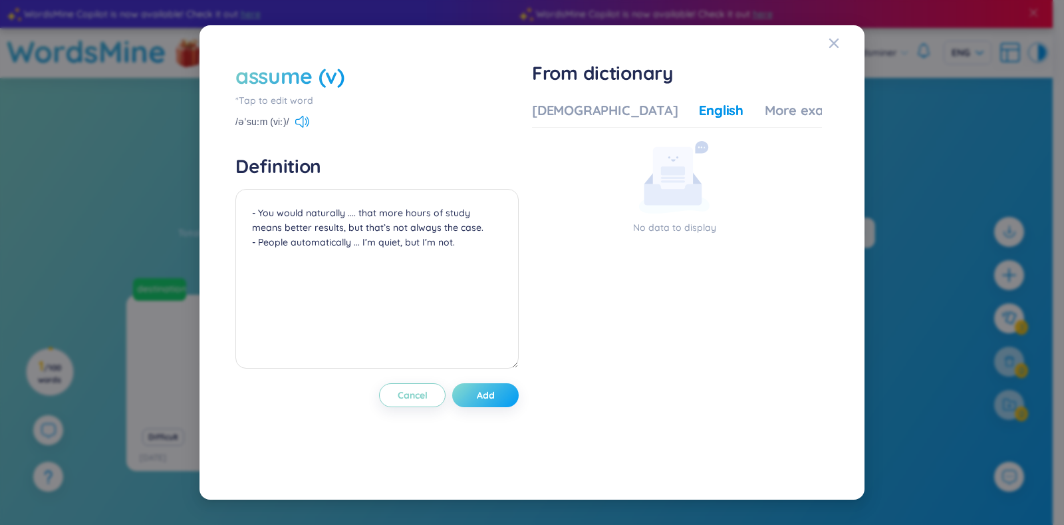
click at [493, 395] on span "Add" at bounding box center [486, 394] width 18 height 13
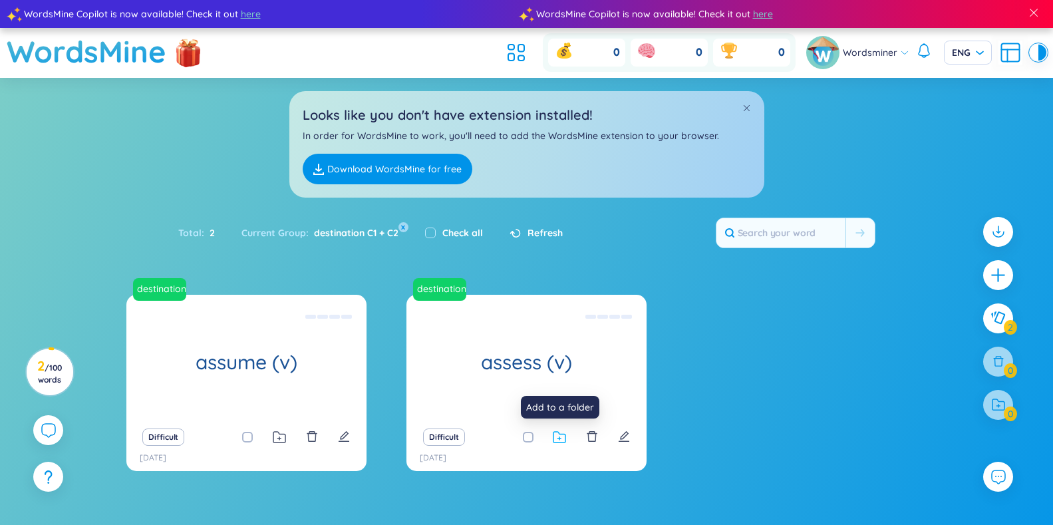
click at [555, 435] on icon at bounding box center [559, 437] width 13 height 13
click at [786, 412] on div "destination C1 + C2 assume (v) - You would naturally .... that more hours of st…" at bounding box center [526, 391] width 801 height 193
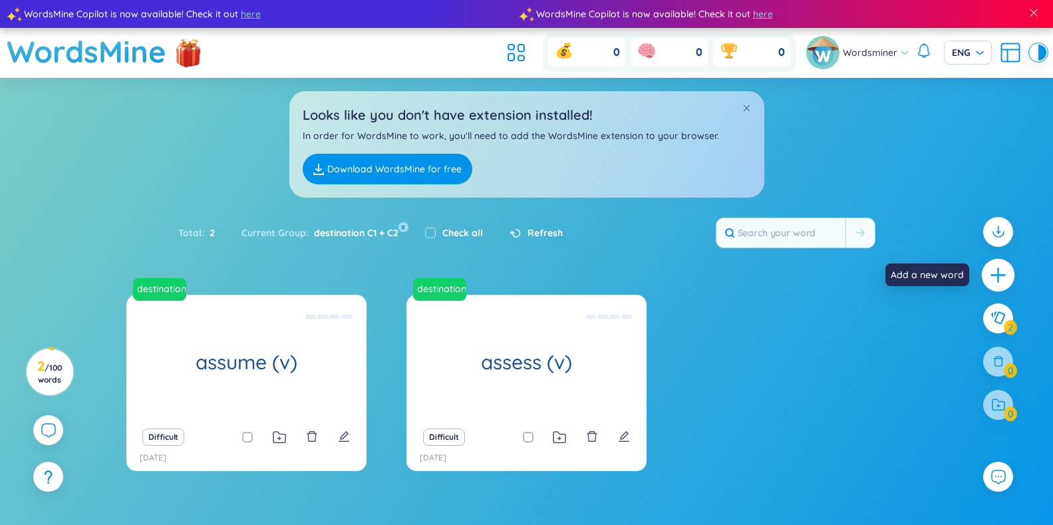
click at [995, 286] on div at bounding box center [997, 274] width 33 height 33
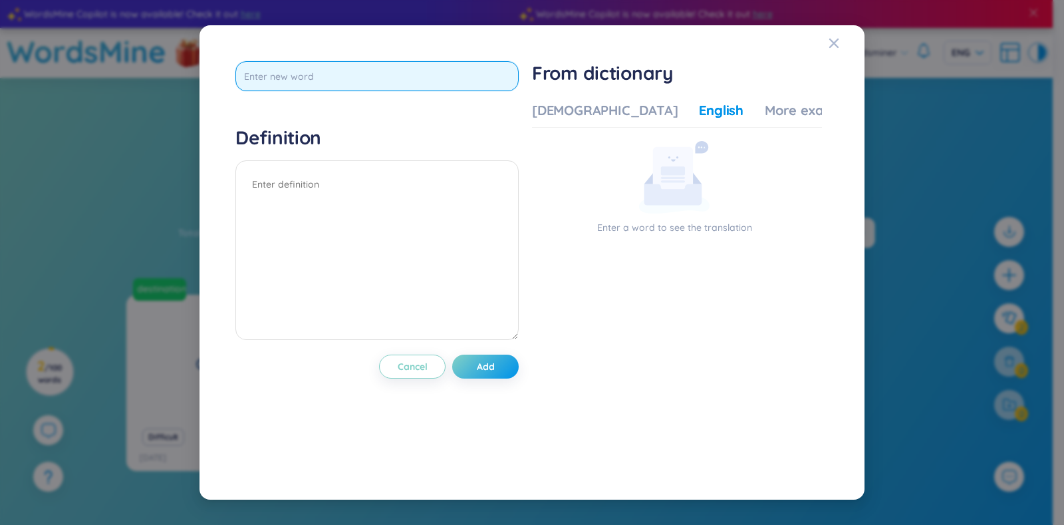
click at [281, 84] on input "text" at bounding box center [376, 76] width 283 height 30
type input "baffle (v)"
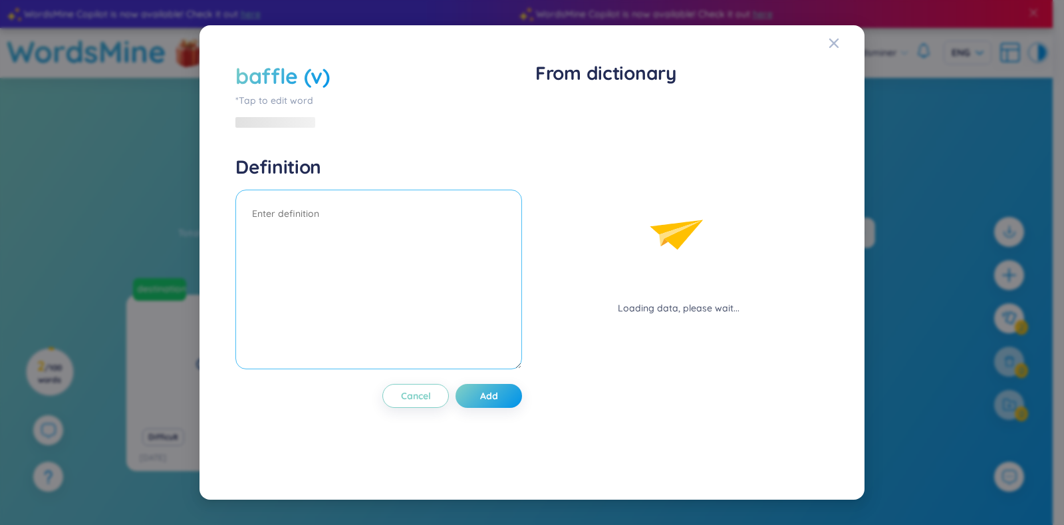
click at [362, 172] on div "Definition" at bounding box center [378, 264] width 287 height 218
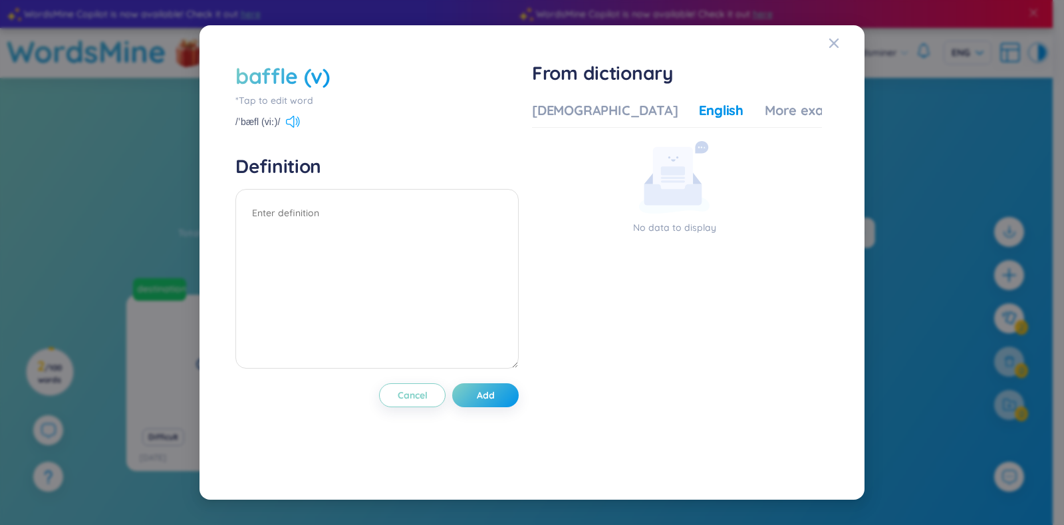
click at [295, 120] on icon at bounding box center [293, 122] width 14 height 12
click at [389, 215] on textarea at bounding box center [376, 279] width 283 height 180
paste textarea "Honestly, technology sometimes baffles me. I just can’t keep up with all the up…"
click at [482, 390] on span "Add" at bounding box center [486, 394] width 18 height 13
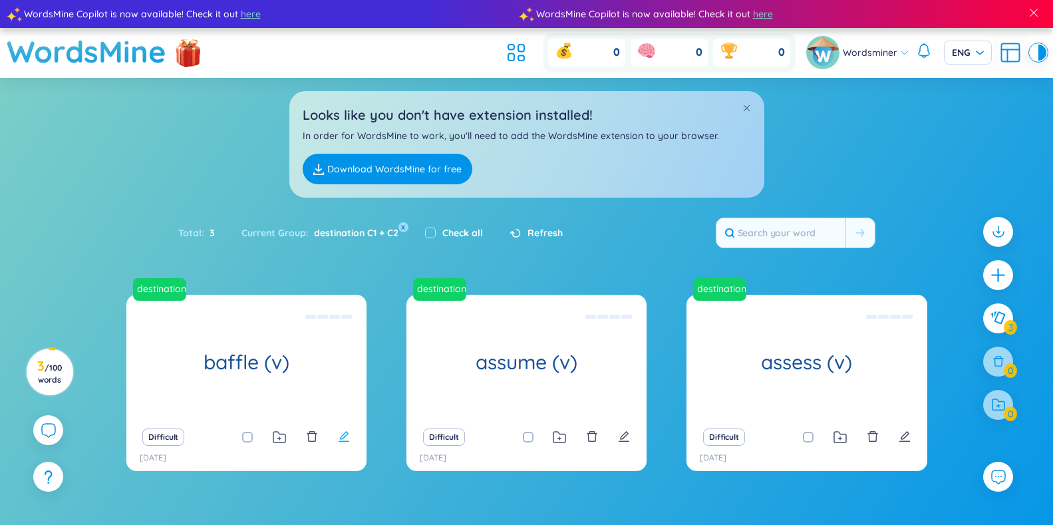
click at [341, 435] on icon "edit" at bounding box center [344, 436] width 12 height 12
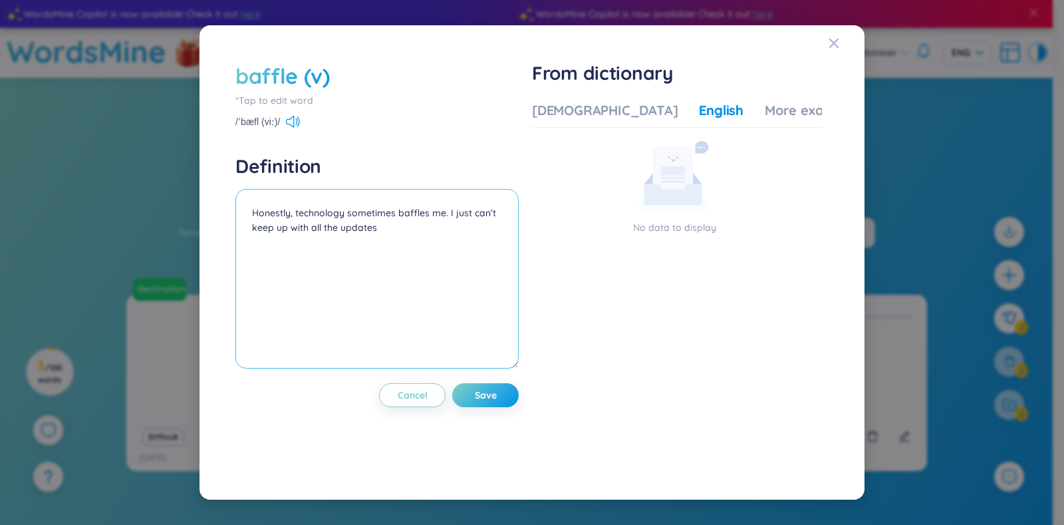
drag, startPoint x: 428, startPoint y: 216, endPoint x: 397, endPoint y: 216, distance: 30.6
click at [397, 216] on textarea "Honestly, technology sometimes baffles me. I just can’t keep up with all the up…" at bounding box center [376, 279] width 283 height 180
click at [486, 400] on span "Save" at bounding box center [486, 394] width 22 height 13
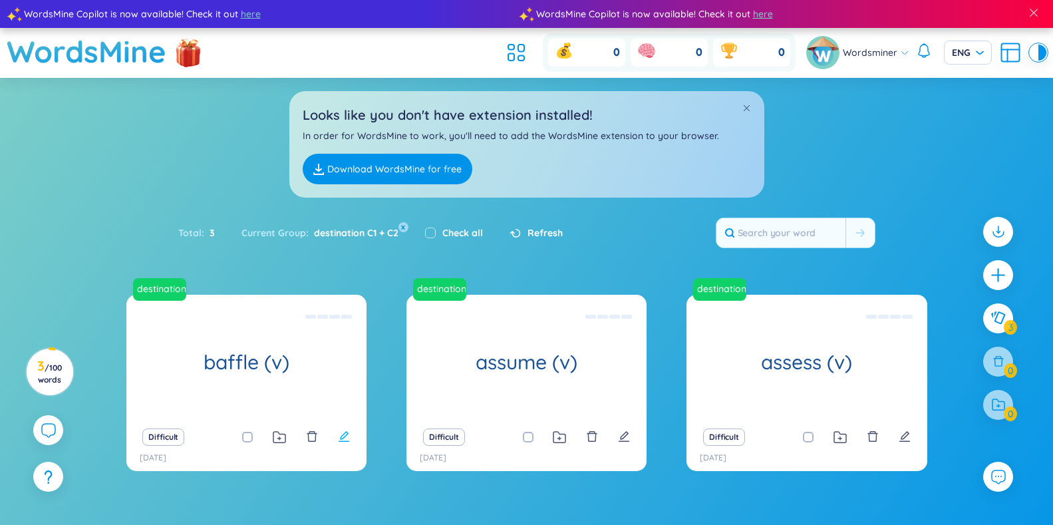
click at [340, 432] on icon "edit" at bounding box center [344, 436] width 12 height 12
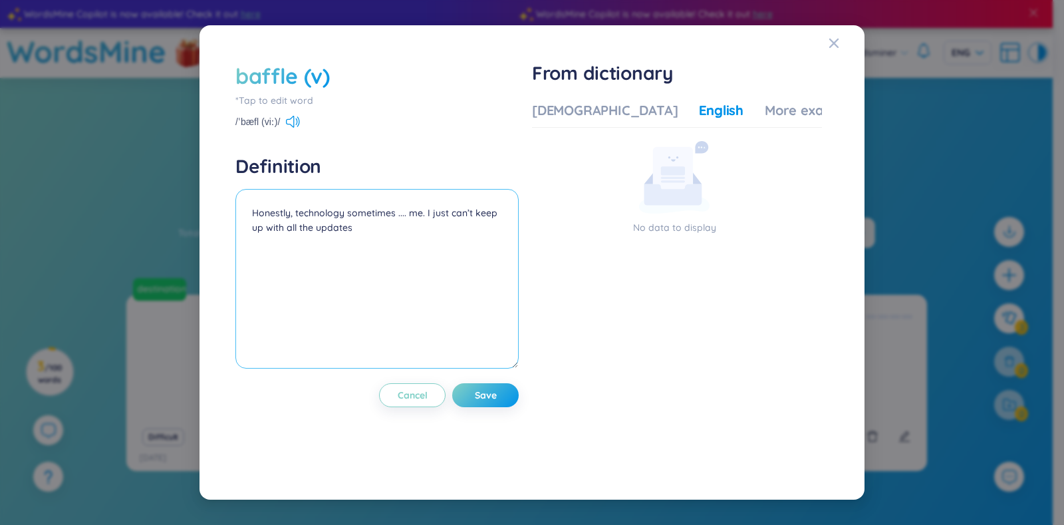
click at [378, 237] on textarea "Honestly, technology sometimes .... me. I just can’t keep up with all the updat…" at bounding box center [376, 279] width 283 height 180
paste textarea "The question in the exam completely baffled me"
click at [454, 237] on textarea "Honestly, technology sometimes .... me. I just can’t keep up with all the updat…" at bounding box center [376, 279] width 283 height 180
click at [253, 213] on textarea "Honestly, technology sometimes .... me. I just can’t keep up with all the updat…" at bounding box center [376, 279] width 283 height 180
type textarea "- Honestly, technology sometimes .... me. I just can’t keep up with all the upd…"
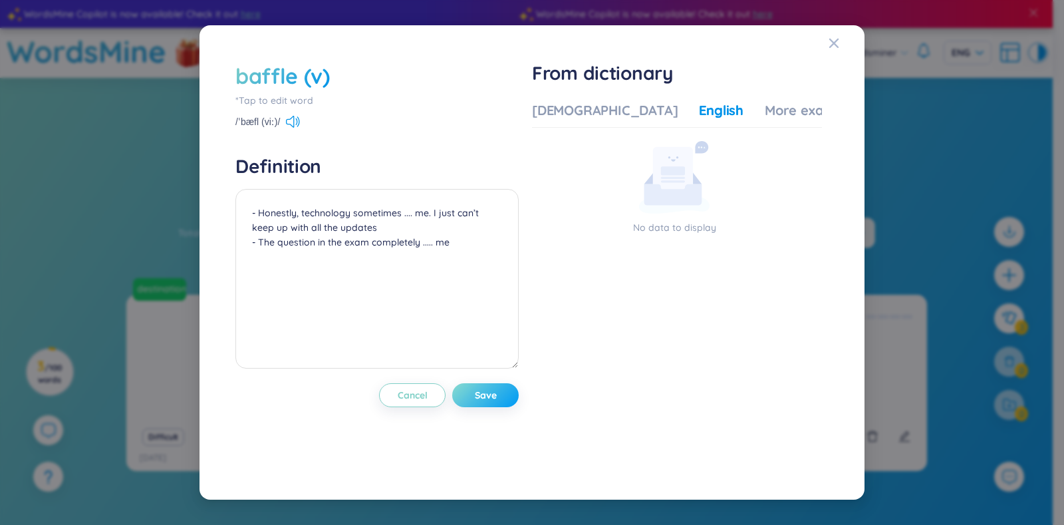
click at [485, 386] on button "Save" at bounding box center [485, 395] width 66 height 24
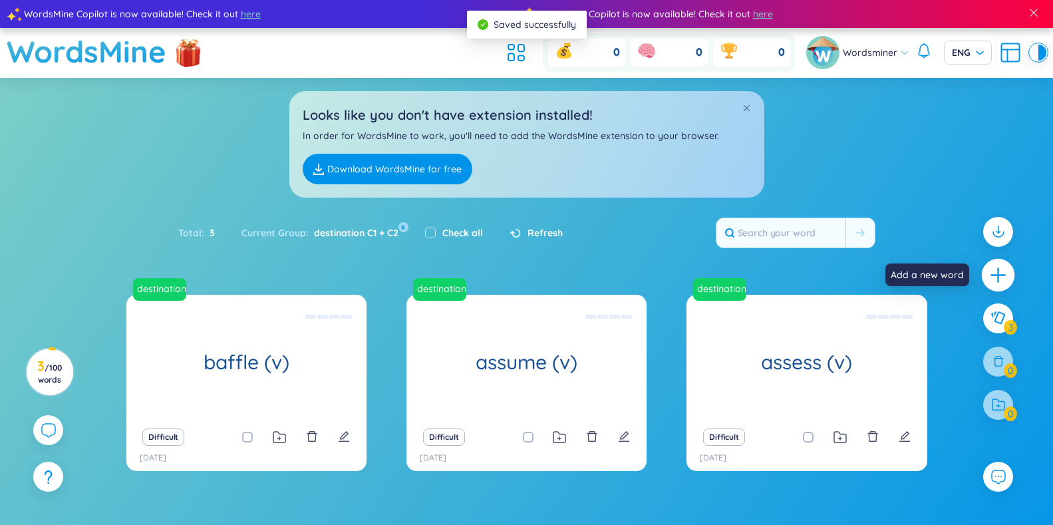
click at [991, 273] on icon "plus" at bounding box center [998, 274] width 19 height 19
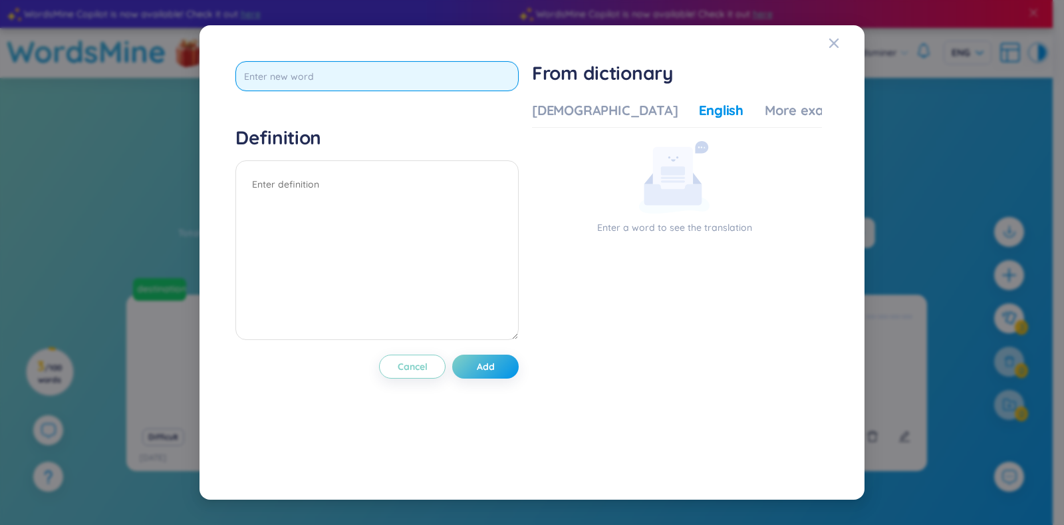
click at [309, 70] on input "text" at bounding box center [376, 76] width 283 height 30
type input "biased (a)"
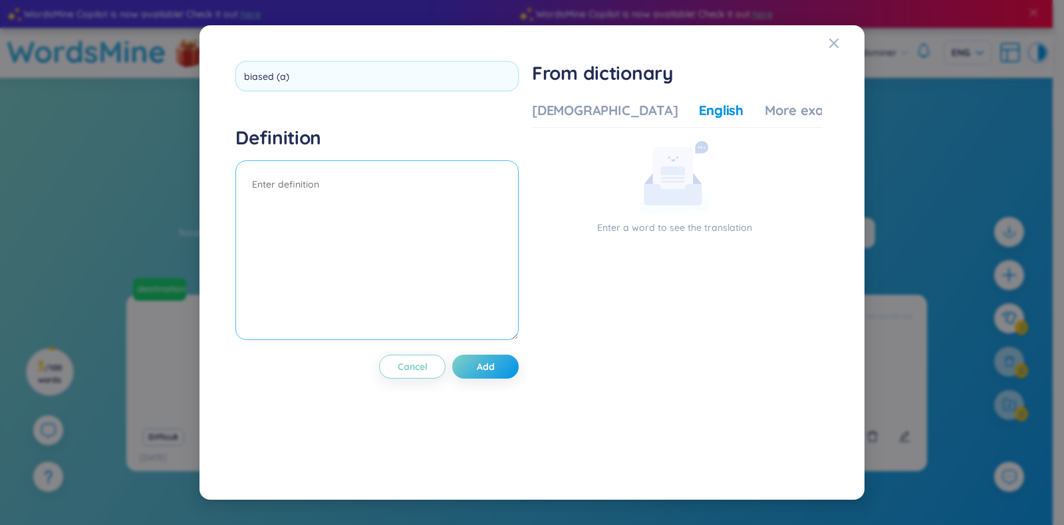
click at [342, 216] on textarea at bounding box center [376, 250] width 283 height 180
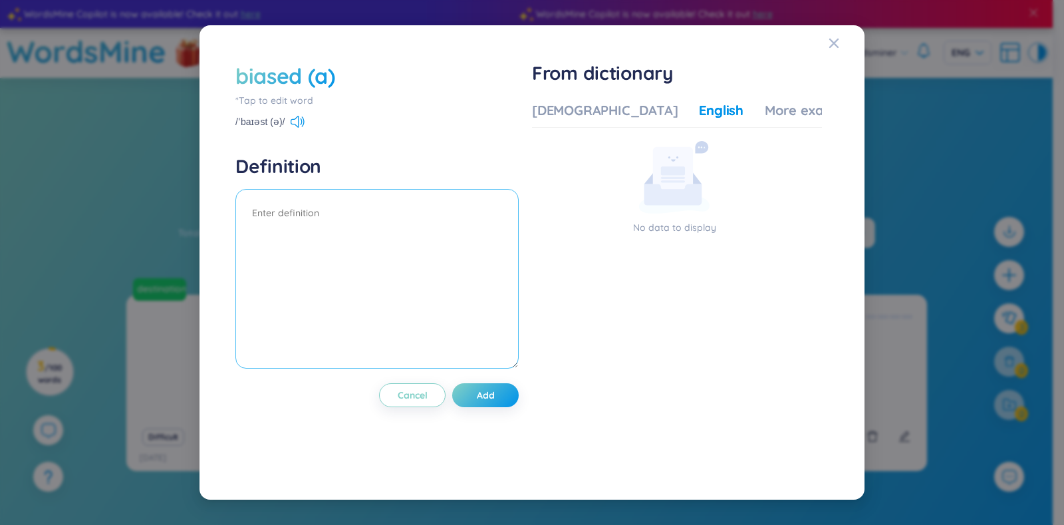
click at [317, 205] on textarea at bounding box center [376, 279] width 283 height 180
paste textarea "Some teachers are biased against students who don’t speak up in class."
paste textarea "The media is often biased in favour of celebrities rather than ordinary people."
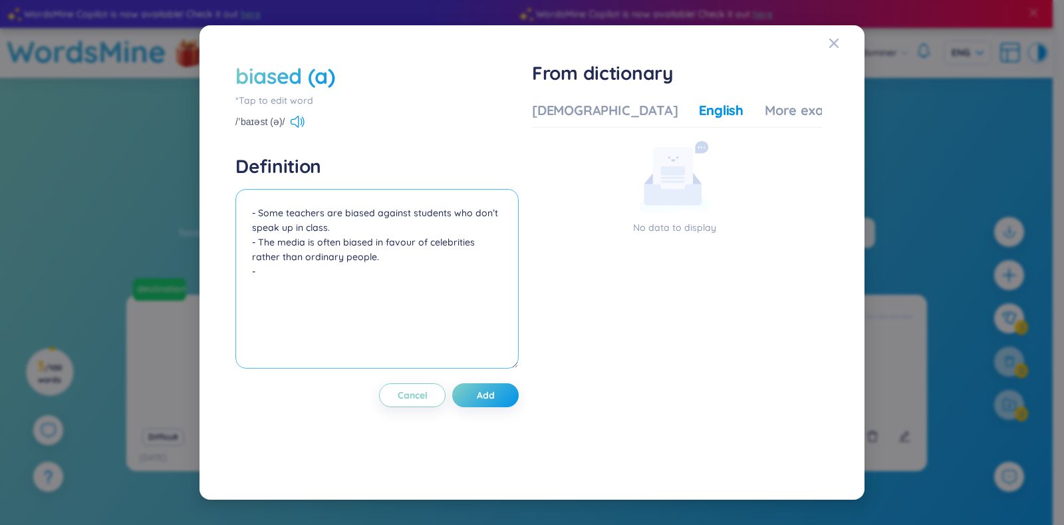
paste textarea "I think I’m biased towards Asian food because I grew up eating it every day."
drag, startPoint x: 345, startPoint y: 218, endPoint x: 378, endPoint y: 213, distance: 33.7
click at [378, 213] on textarea "- Some teachers are biased against students who don’t speak up in class. - The …" at bounding box center [376, 279] width 283 height 180
drag, startPoint x: 373, startPoint y: 247, endPoint x: 345, endPoint y: 247, distance: 27.9
click at [345, 247] on textarea "- Some teachers are .... against students who don’t speak up in class. - The me…" at bounding box center [376, 279] width 283 height 180
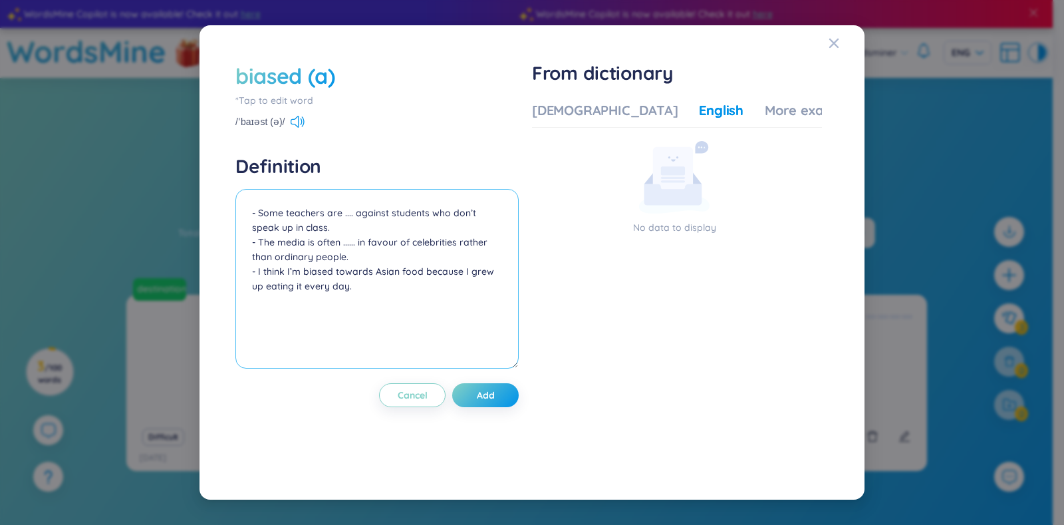
drag, startPoint x: 333, startPoint y: 271, endPoint x: 304, endPoint y: 273, distance: 29.4
click at [304, 273] on textarea "- Some teachers are .... against students who don’t speak up in class. - The me…" at bounding box center [376, 279] width 283 height 180
type textarea "- Some teachers are .... against students who don’t speak up in class. - The me…"
click at [493, 388] on span "Add" at bounding box center [486, 394] width 18 height 13
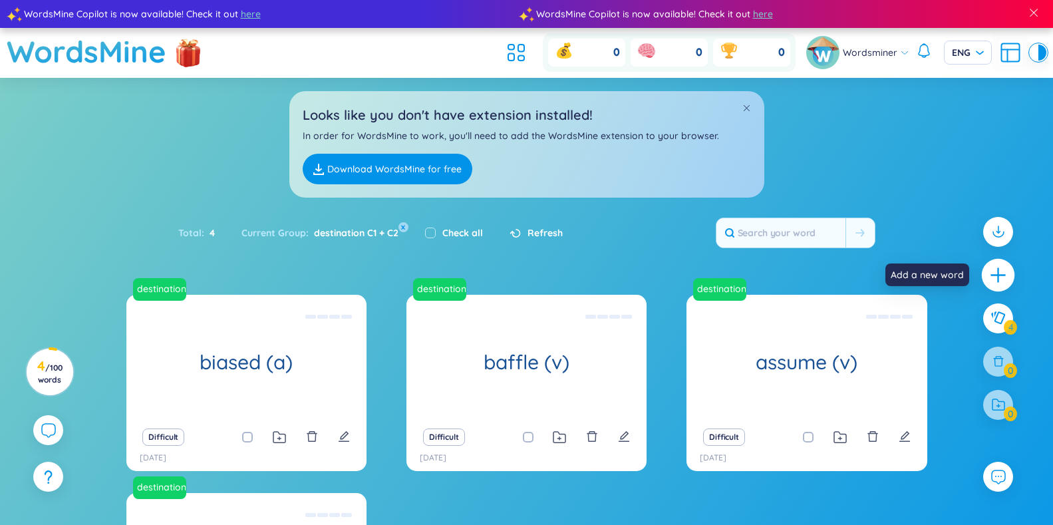
click at [1003, 278] on icon "plus" at bounding box center [998, 274] width 19 height 19
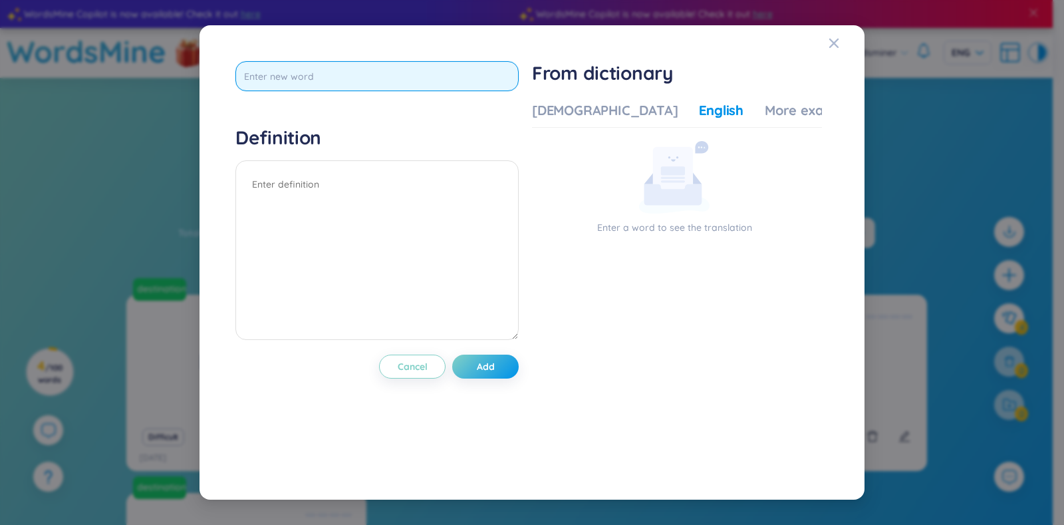
click at [311, 78] on input "text" at bounding box center [376, 76] width 283 height 30
type input "concentrate (v)"
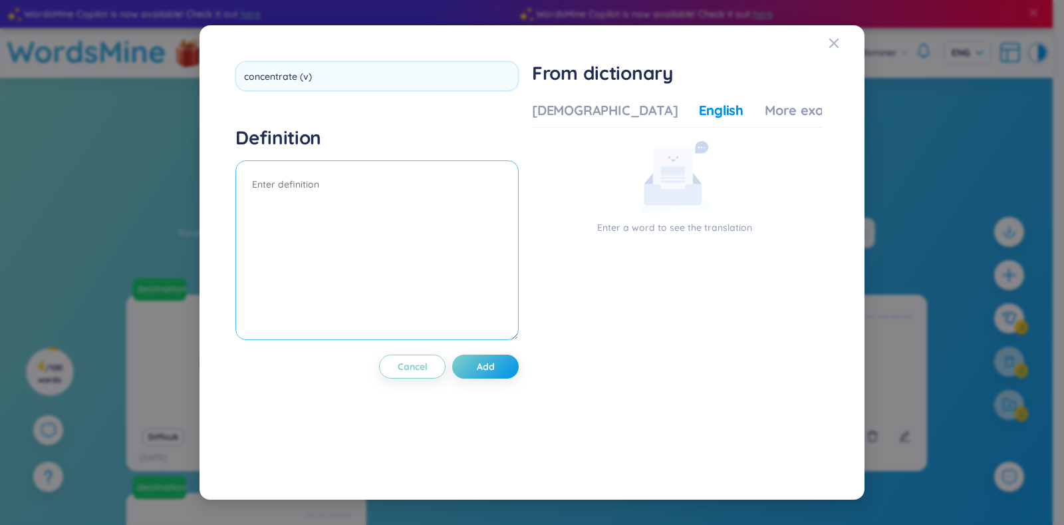
click at [412, 195] on textarea at bounding box center [376, 250] width 283 height 180
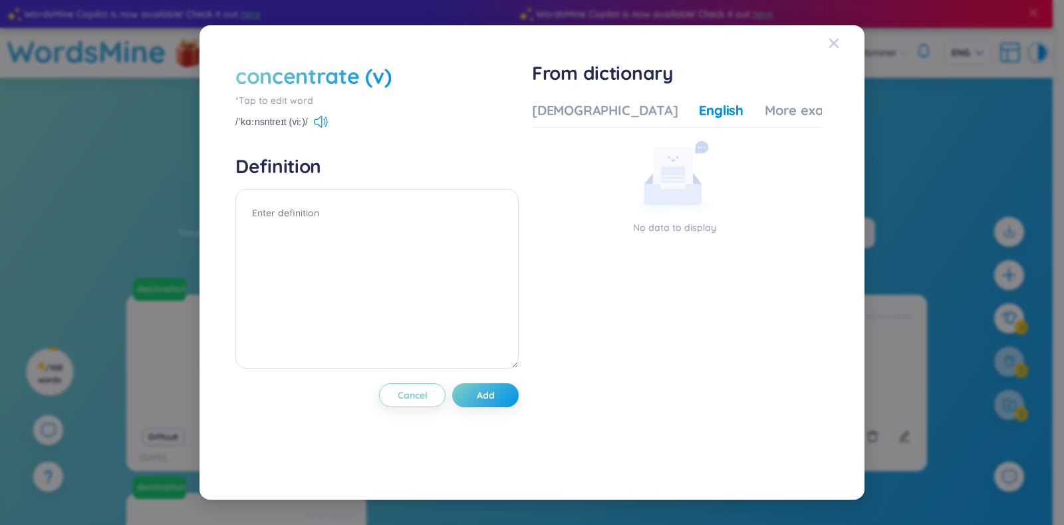
click at [843, 35] on span "Close" at bounding box center [847, 43] width 36 height 36
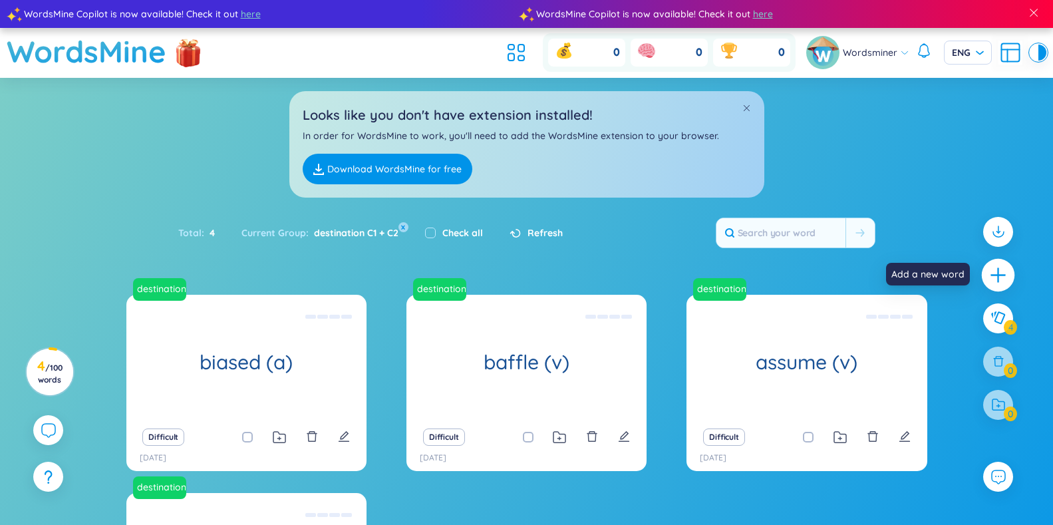
click at [990, 286] on div at bounding box center [997, 274] width 33 height 33
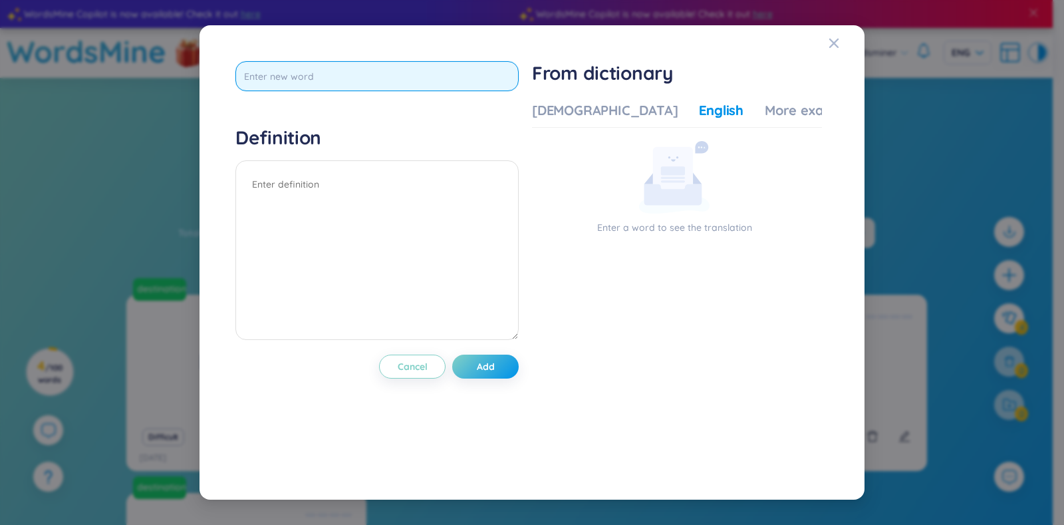
click at [372, 82] on input "text" at bounding box center [376, 76] width 283 height 30
type input "consider (v)"
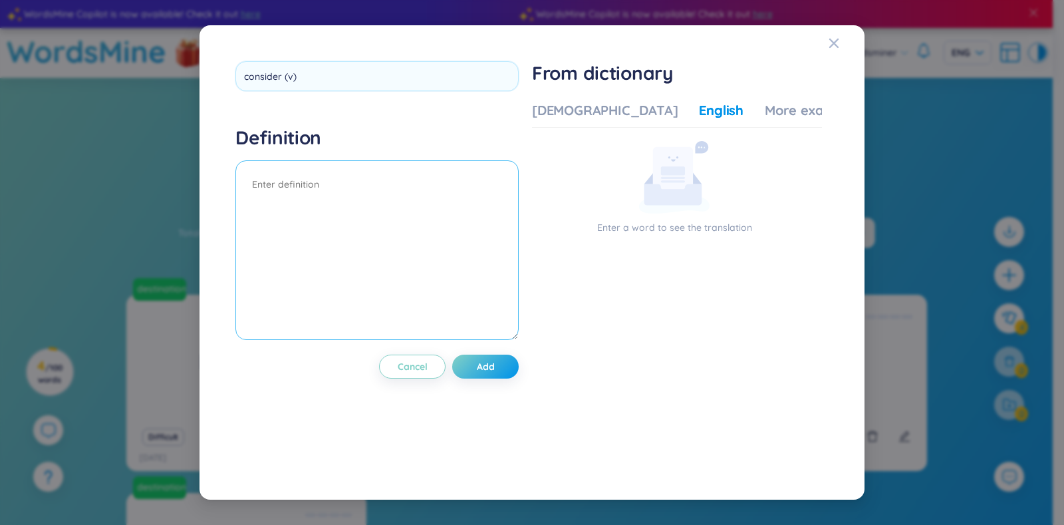
click at [340, 196] on textarea at bounding box center [376, 250] width 283 height 180
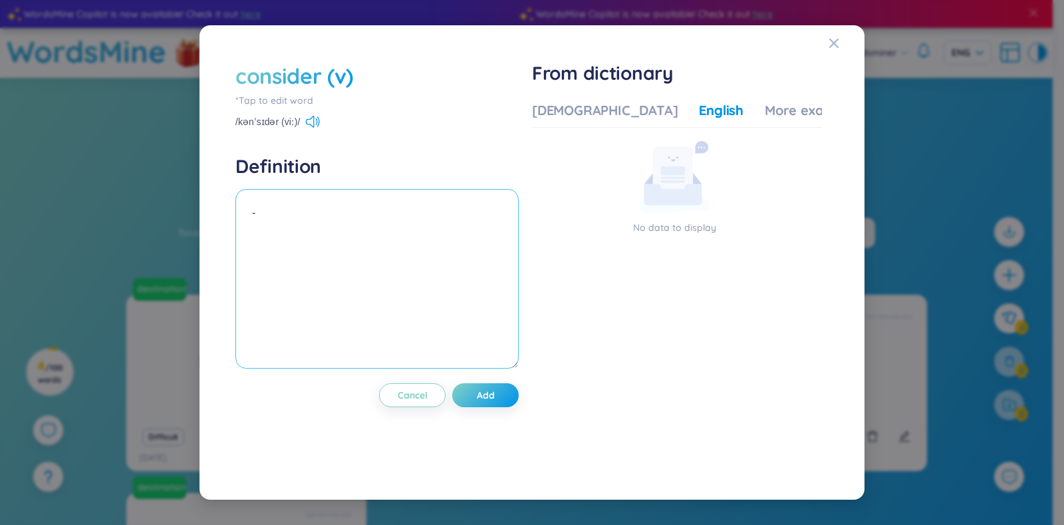
paste textarea "Reading is generally considered to be one of the best ways to improve vocabular…"
drag, startPoint x: 349, startPoint y: 213, endPoint x: 399, endPoint y: 213, distance: 49.9
click at [399, 213] on textarea "- Reading is generally considered to be one of the best ways to improve vocabul…" at bounding box center [376, 279] width 283 height 180
click at [385, 227] on textarea "- Reading is generally ..... to be one of the best ways to improve vocabulary." at bounding box center [376, 279] width 283 height 180
paste textarea "Oxford University is widely considered to be one of the best universities in th…"
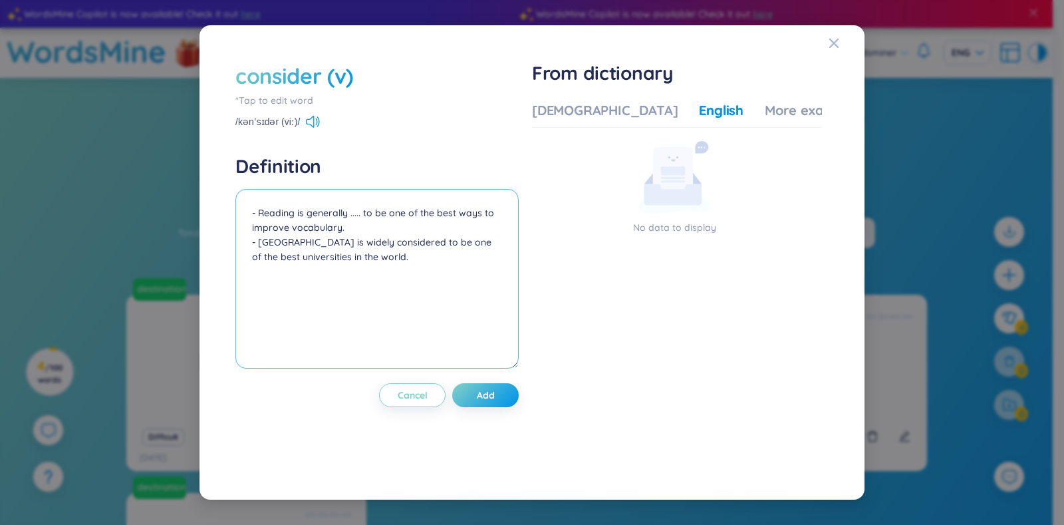
drag, startPoint x: 376, startPoint y: 238, endPoint x: 428, endPoint y: 241, distance: 51.9
click at [428, 241] on textarea "- Reading is generally ..... to be one of the best ways to improve vocabulary. …" at bounding box center [376, 279] width 283 height 180
click at [348, 211] on textarea "- Reading is generally ..... to be one of the best ways to improve vocabulary. …" at bounding box center [376, 279] width 283 height 180
drag, startPoint x: 390, startPoint y: 257, endPoint x: 251, endPoint y: 241, distance: 139.2
click at [251, 241] on textarea "- Reading is generally/ widely ..... to be one of the best ways to improve voca…" at bounding box center [376, 279] width 283 height 180
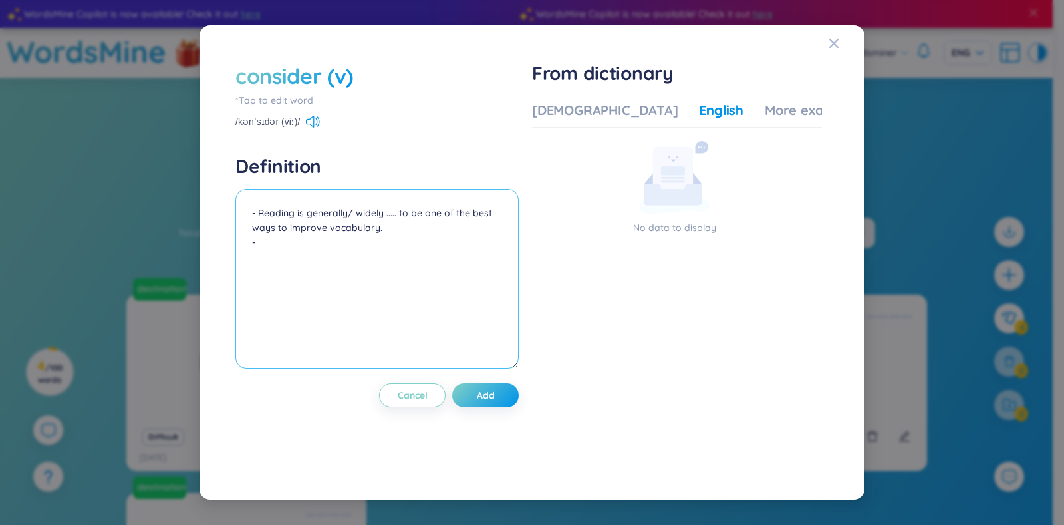
paste textarea "Before making a big decision, I always carefully consider the pros and cons."
drag, startPoint x: 290, startPoint y: 263, endPoint x: 251, endPoint y: 271, distance: 39.4
click at [251, 271] on textarea "- Reading is generally/ widely ..... to be one of the best ways to improve voca…" at bounding box center [376, 279] width 283 height 180
type textarea "- Reading is generally/ widely ..... to be one of the best ways to improve voca…"
click at [507, 400] on button "Add" at bounding box center [485, 395] width 66 height 24
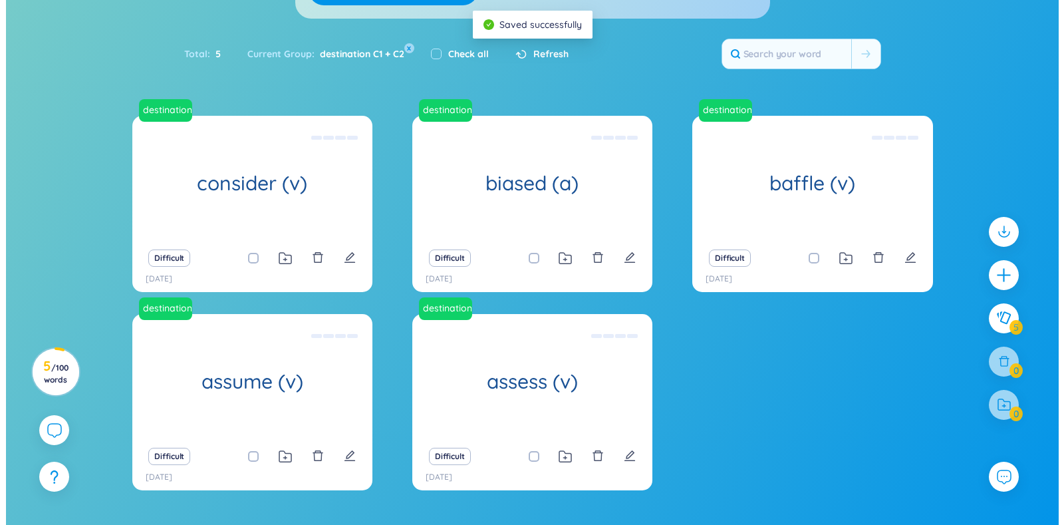
scroll to position [181, 0]
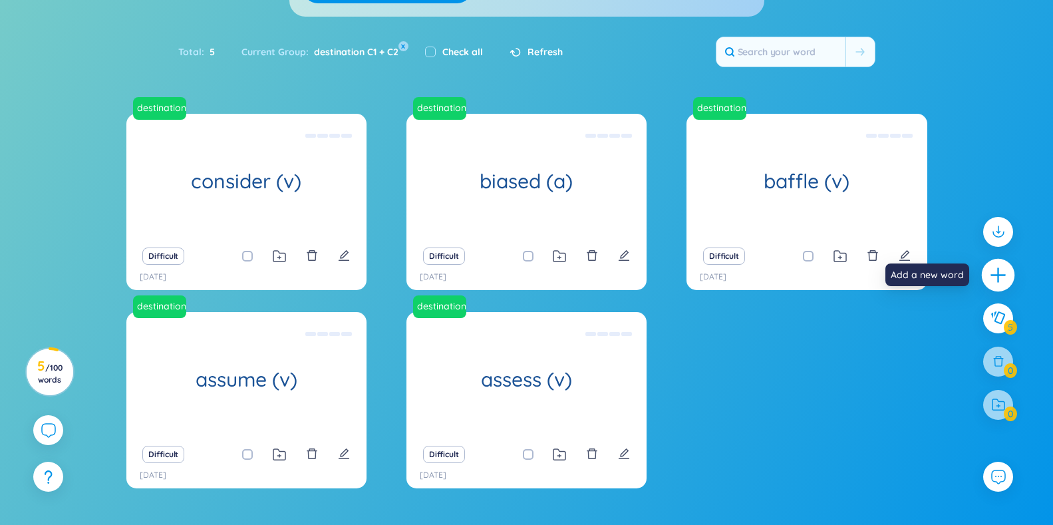
click at [997, 273] on icon "plus" at bounding box center [997, 274] width 1 height 15
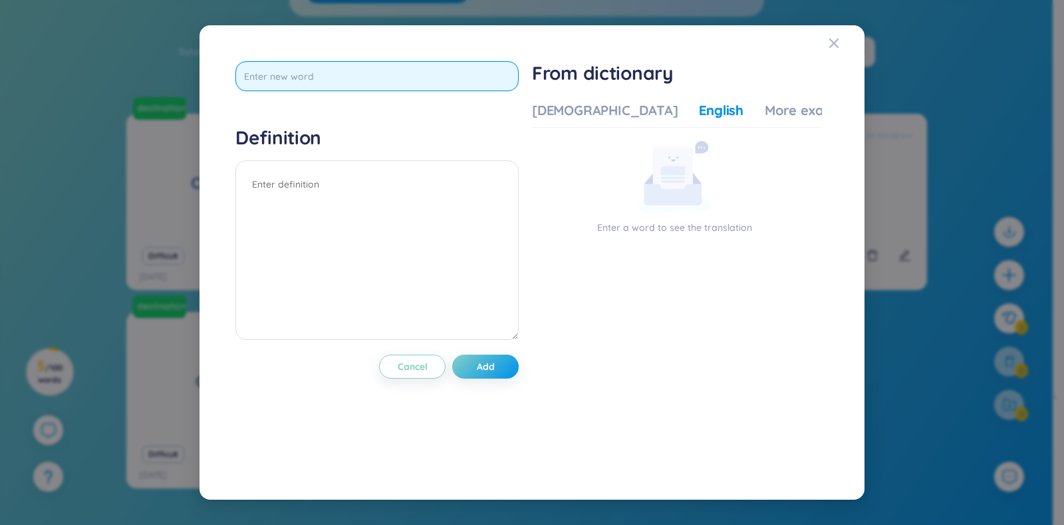
click at [343, 72] on input "text" at bounding box center [376, 76] width 283 height 30
type input "contemplate (v)"
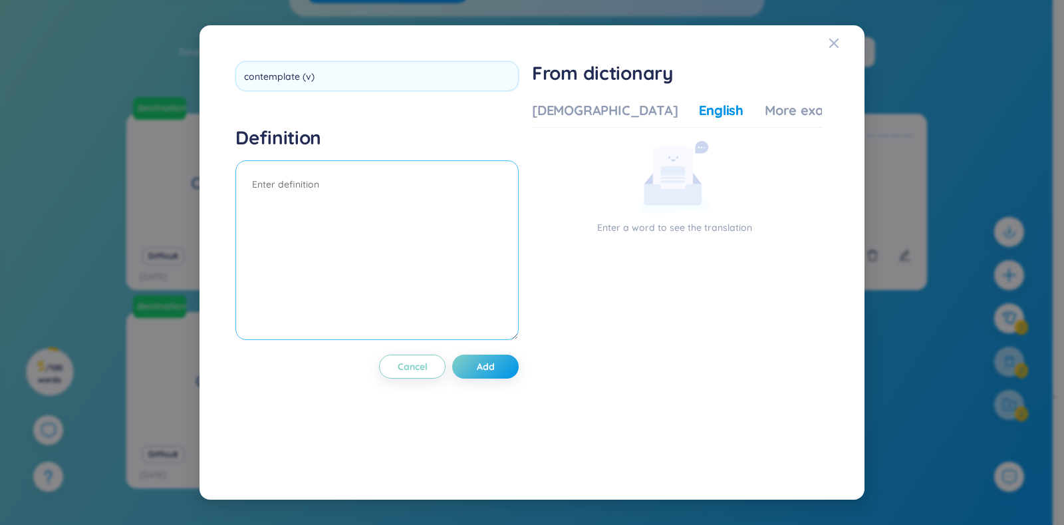
click at [325, 192] on textarea at bounding box center [376, 250] width 283 height 180
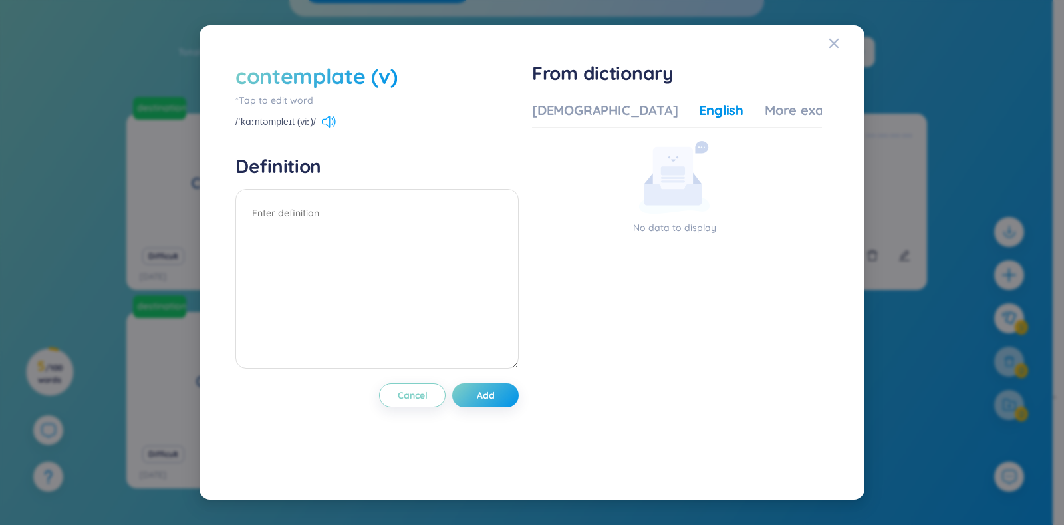
click at [325, 124] on icon at bounding box center [326, 122] width 8 height 12
click at [316, 203] on textarea at bounding box center [376, 279] width 283 height 180
paste textarea "Leaders should be willing to contemplate unpopular decisions if they are necess…"
drag, startPoint x: 386, startPoint y: 218, endPoint x: 440, endPoint y: 213, distance: 54.1
click at [440, 213] on textarea "- Leaders should be willing to contemplate unpopular decisions if they are nece…" at bounding box center [376, 279] width 283 height 180
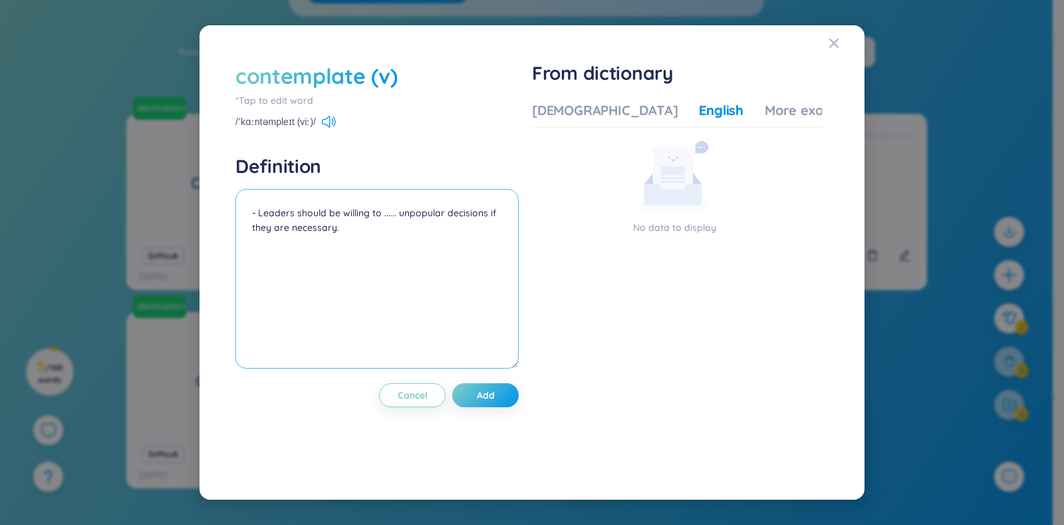
click at [352, 239] on textarea "- Leaders should be willing to ...... unpopular decisions if they are necessary." at bounding box center [376, 279] width 283 height 180
paste textarea "If you want to change careers, you must be prepared to contemplate failure at f…"
drag, startPoint x: 321, startPoint y: 259, endPoint x: 265, endPoint y: 258, distance: 56.5
click at [265, 258] on textarea "- Leaders should be willing to ...... unpopular decisions if they are necessary…" at bounding box center [376, 279] width 283 height 180
type textarea "- Leaders should be willing to ...... unpopular decisions if they are necessary…"
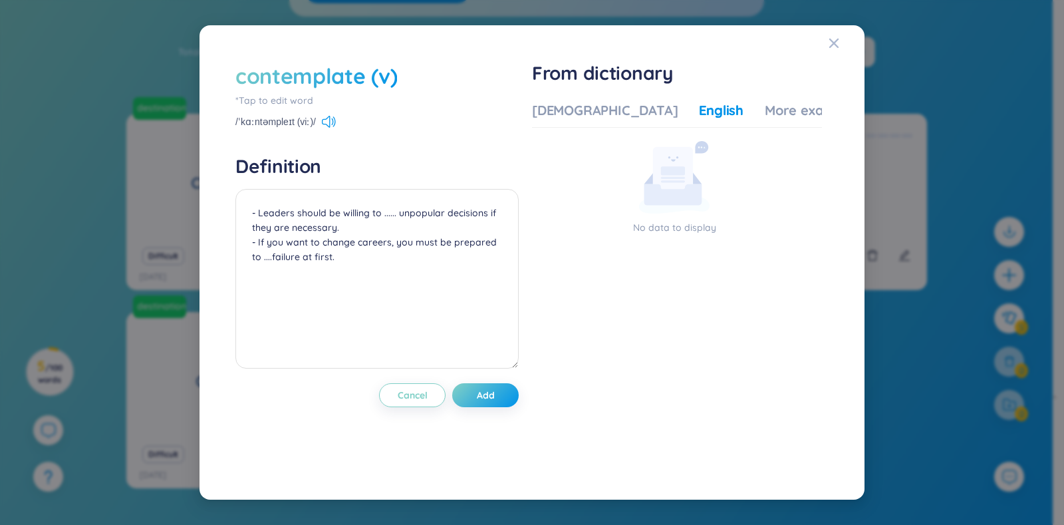
click at [488, 382] on div "contemplate (v) *Tap to edit word /ˈkɑːntəmpleɪt (viː)/ Definition - Leaders sh…" at bounding box center [376, 262] width 283 height 402
click at [498, 405] on button "Add" at bounding box center [485, 395] width 66 height 24
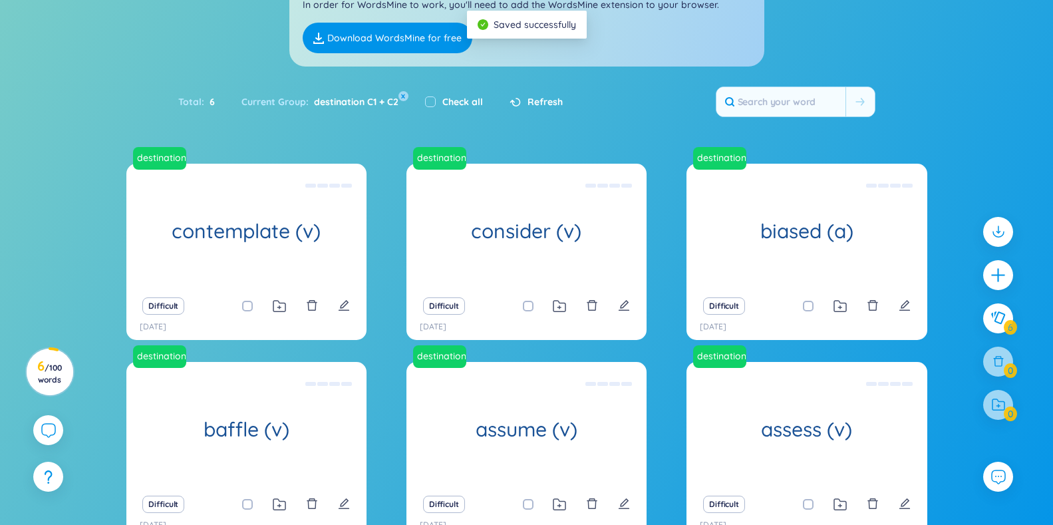
scroll to position [0, 0]
